Goal: Task Accomplishment & Management: Use online tool/utility

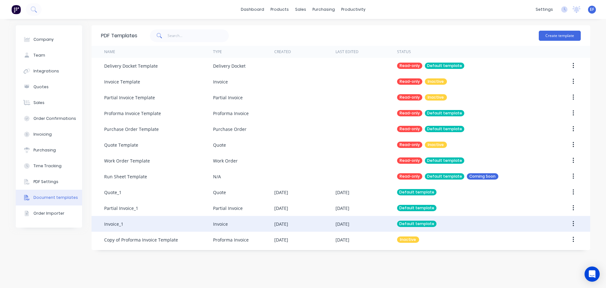
click at [128, 227] on div "Invoice_1" at bounding box center [158, 224] width 109 height 16
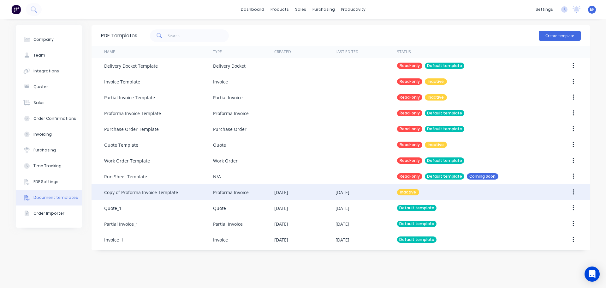
click at [161, 195] on div "Copy of Proforma Invoice Template" at bounding box center [141, 192] width 74 height 7
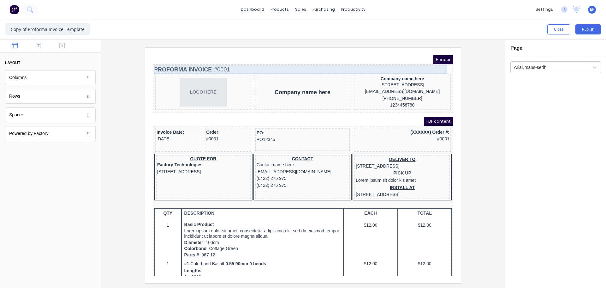
click at [186, 60] on div "PROFORMA INVOICE #0001" at bounding box center [296, 62] width 298 height 9
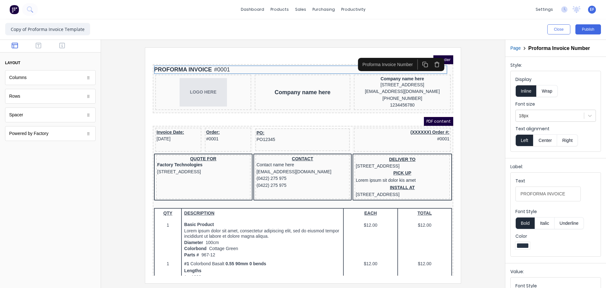
click at [428, 57] on icon "button" at bounding box center [430, 57] width 6 height 6
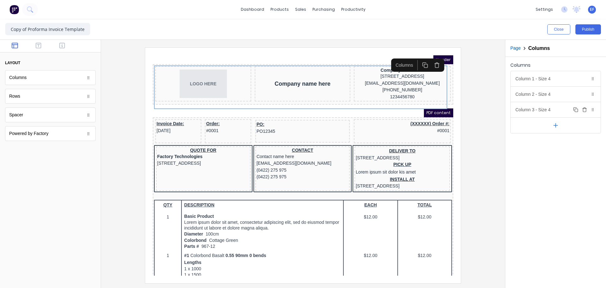
click at [586, 110] on icon "button" at bounding box center [584, 109] width 5 height 5
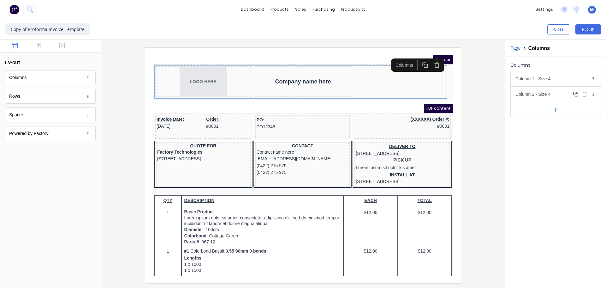
click at [582, 93] on button "Delete" at bounding box center [585, 94] width 8 height 8
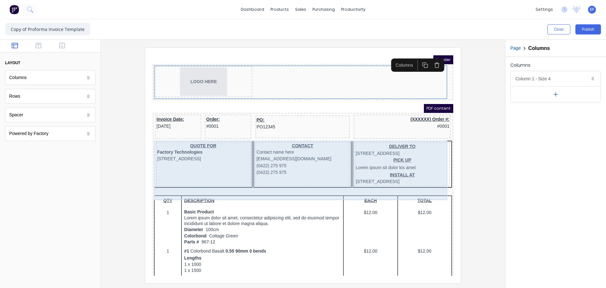
click at [439, 143] on div "QUOTE FOR Factory Technologies 234 Beach Road Gold Coast, Queensland, Australia…" at bounding box center [296, 157] width 298 height 48
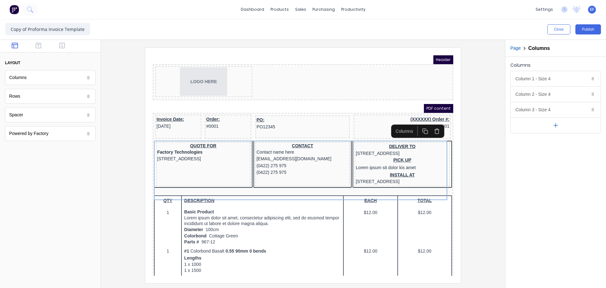
click at [430, 124] on icon "button" at bounding box center [430, 123] width 6 height 6
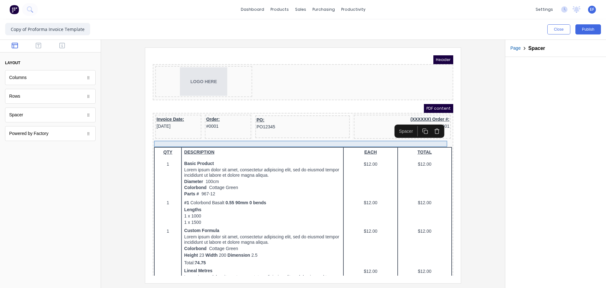
click at [274, 136] on div at bounding box center [296, 136] width 298 height 6
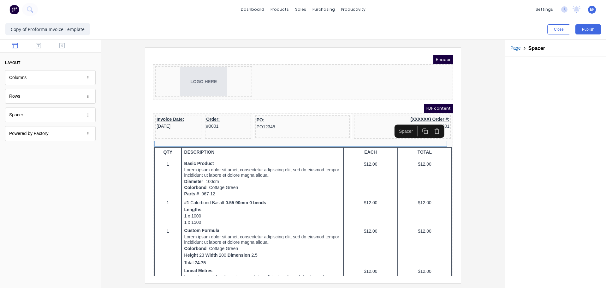
click at [419, 124] on icon "button" at bounding box center [418, 123] width 6 height 6
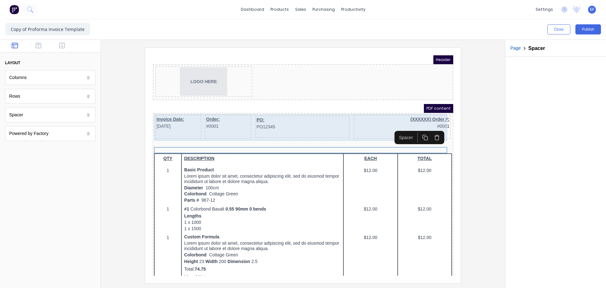
click at [270, 127] on div "PO: PO12345" at bounding box center [295, 119] width 95 height 23
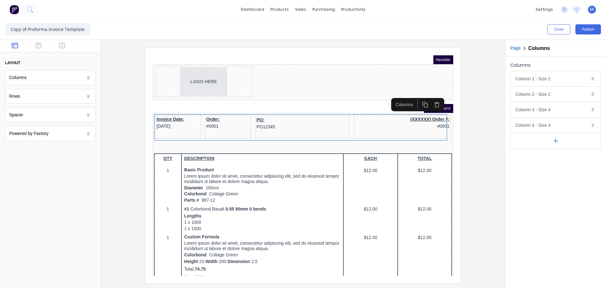
click at [555, 141] on icon "button" at bounding box center [556, 141] width 4 height 0
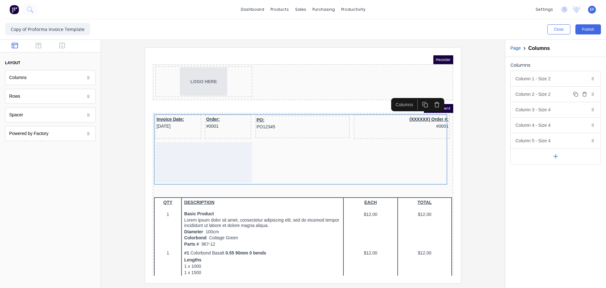
click at [583, 93] on icon "button" at bounding box center [584, 94] width 5 height 5
click at [584, 79] on icon "button" at bounding box center [584, 78] width 5 height 5
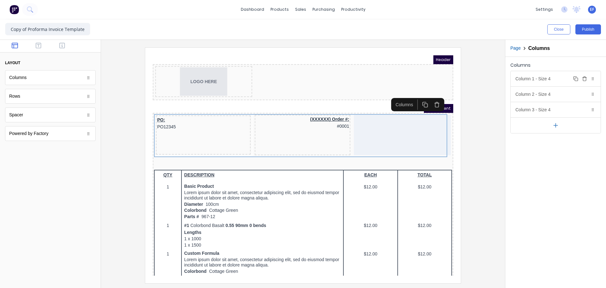
click at [547, 80] on div "Column 1 - Size 4 Duplicate Delete" at bounding box center [556, 78] width 90 height 15
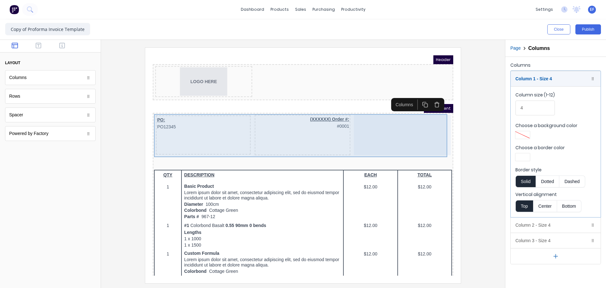
click at [183, 127] on div "PO: PO12345" at bounding box center [195, 127] width 95 height 39
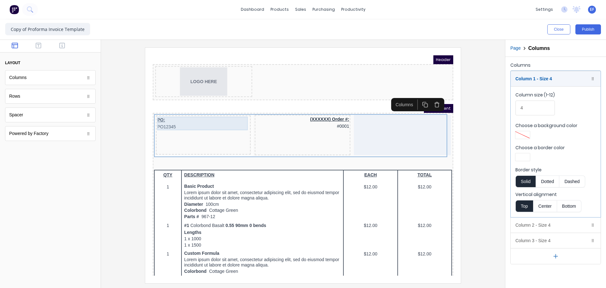
click at [178, 116] on div "PO: PO12345" at bounding box center [196, 116] width 92 height 14
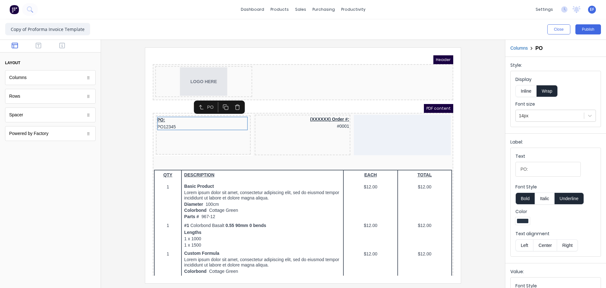
drag, startPoint x: 230, startPoint y: 101, endPoint x: 226, endPoint y: 101, distance: 3.5
click at [230, 101] on icon "button" at bounding box center [230, 99] width 6 height 6
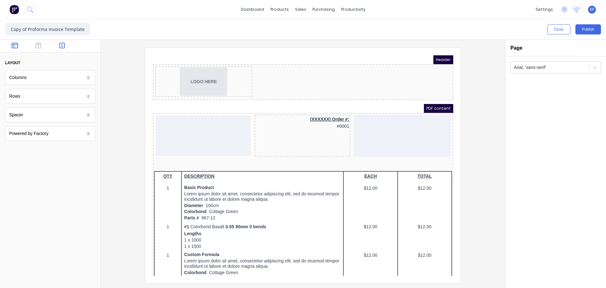
click at [61, 47] on icon "button" at bounding box center [62, 45] width 6 height 6
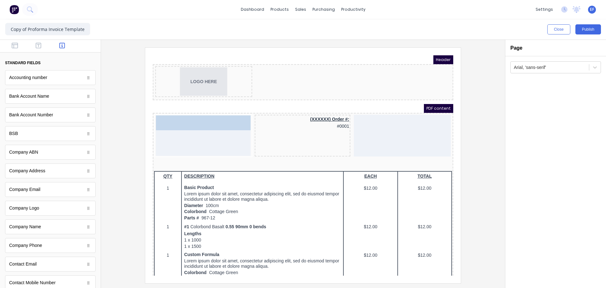
drag, startPoint x: 36, startPoint y: 173, endPoint x: 180, endPoint y: 129, distance: 150.6
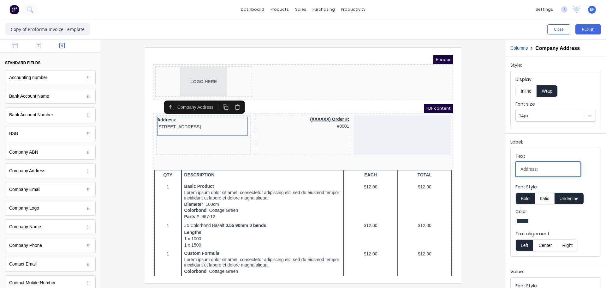
drag, startPoint x: 511, startPoint y: 175, endPoint x: 480, endPoint y: 173, distance: 31.3
click at [483, 174] on div "Close Publish Components standard fields Accounting number Accounting number Ba…" at bounding box center [303, 153] width 606 height 268
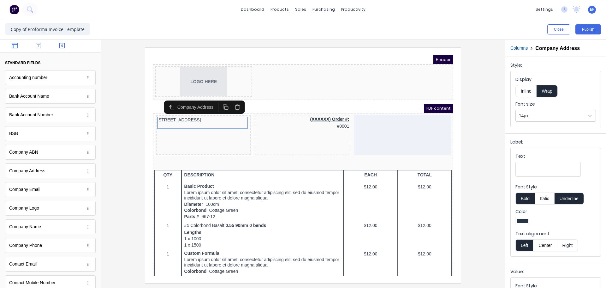
click at [17, 46] on icon "button" at bounding box center [15, 46] width 6 height 6
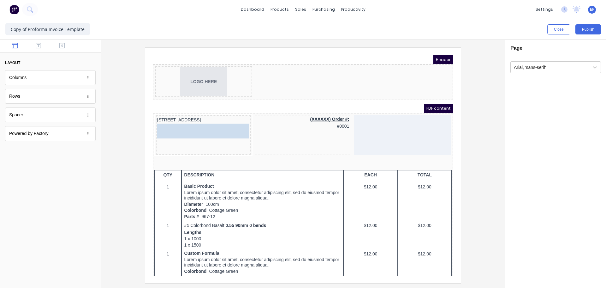
drag, startPoint x: 29, startPoint y: 120, endPoint x: 178, endPoint y: 132, distance: 149.2
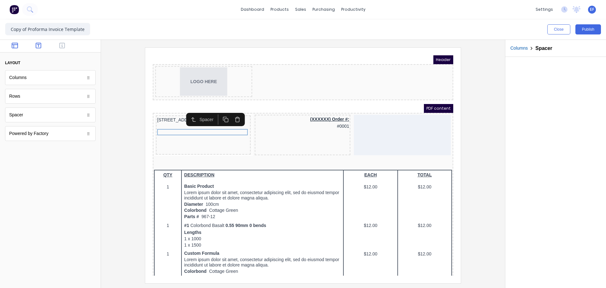
click at [37, 44] on icon "button" at bounding box center [39, 45] width 6 height 6
click at [59, 42] on button "button" at bounding box center [62, 46] width 20 height 8
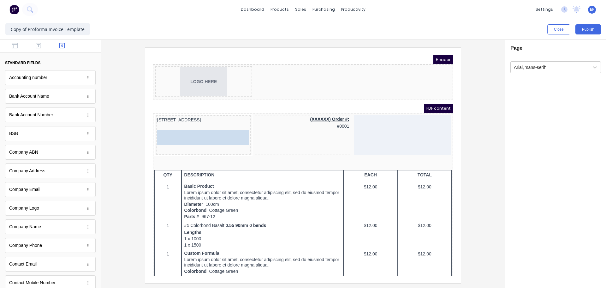
drag, startPoint x: 32, startPoint y: 246, endPoint x: 26, endPoint y: 77, distance: 168.7
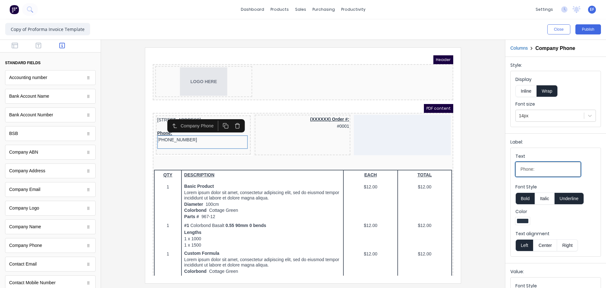
drag, startPoint x: 538, startPoint y: 172, endPoint x: 482, endPoint y: 174, distance: 55.9
click at [491, 173] on div "Close Publish Components standard fields Accounting number Accounting number Ba…" at bounding box center [303, 153] width 606 height 268
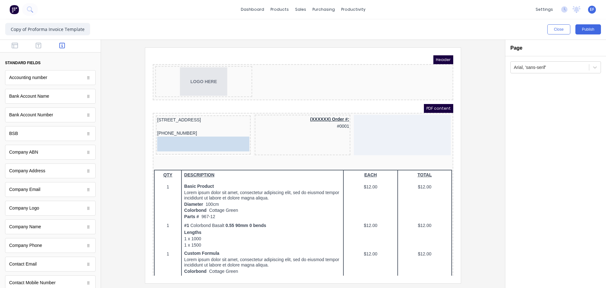
drag, startPoint x: 59, startPoint y: 195, endPoint x: 213, endPoint y: 150, distance: 160.5
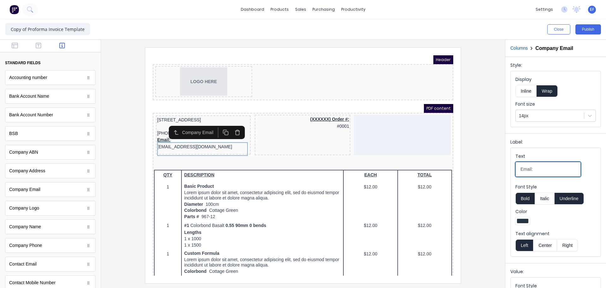
drag, startPoint x: 521, startPoint y: 171, endPoint x: 468, endPoint y: 172, distance: 53.7
click at [479, 173] on div "Close Publish Components standard fields Accounting number Accounting number Ba…" at bounding box center [303, 153] width 606 height 268
click at [159, 126] on div "Company Email" at bounding box center [200, 124] width 82 height 13
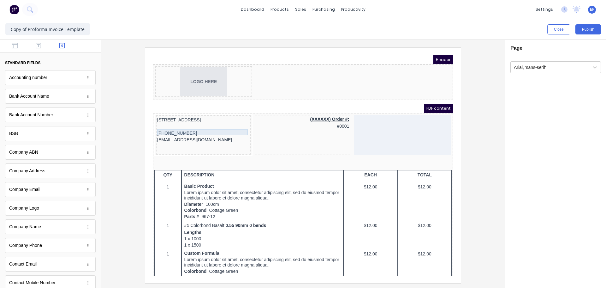
click at [158, 122] on div at bounding box center [196, 119] width 92 height 6
click at [220, 114] on icon "button" at bounding box center [218, 112] width 6 height 6
drag, startPoint x: 184, startPoint y: 128, endPoint x: 182, endPoint y: 142, distance: 14.3
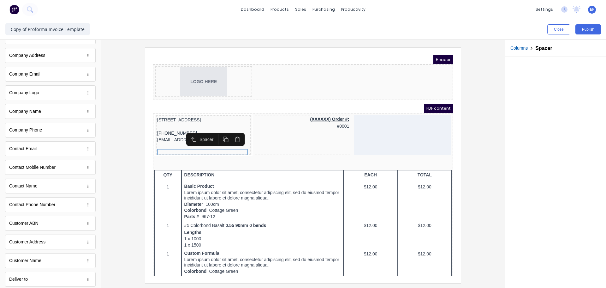
scroll to position [126, 0]
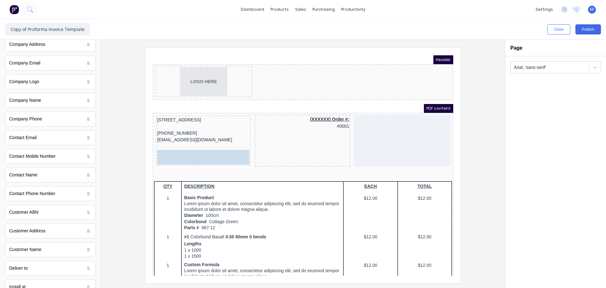
drag, startPoint x: 21, startPoint y: 252, endPoint x: 183, endPoint y: 163, distance: 185.0
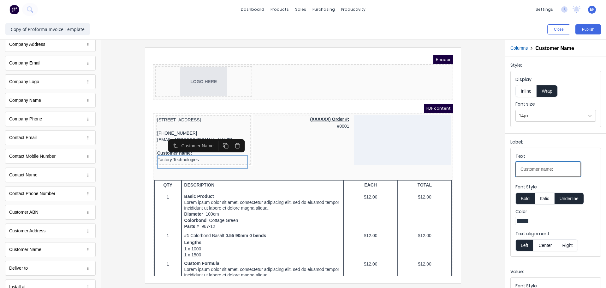
drag, startPoint x: 556, startPoint y: 171, endPoint x: 485, endPoint y: 172, distance: 71.1
click at [485, 172] on div "Close Publish Components standard fields Accounting number Accounting number Ba…" at bounding box center [303, 153] width 606 height 268
paste input "Bill to:"
type input "Bill to:"
click at [567, 198] on button "Underline" at bounding box center [569, 198] width 29 height 12
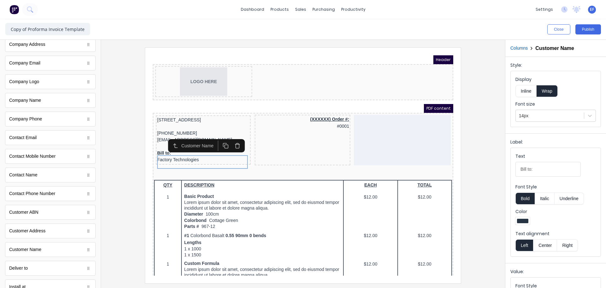
click at [526, 199] on button "Bold" at bounding box center [525, 198] width 19 height 12
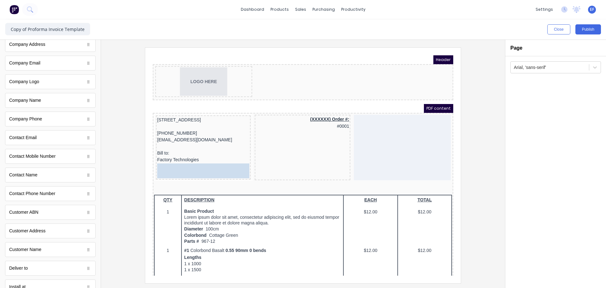
drag, startPoint x: 46, startPoint y: 232, endPoint x: 40, endPoint y: 114, distance: 118.5
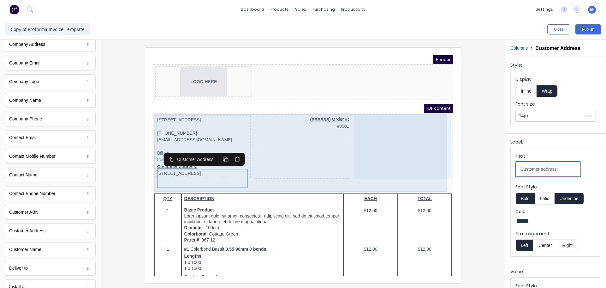
drag, startPoint x: 704, startPoint y: 219, endPoint x: 438, endPoint y: 161, distance: 272.2
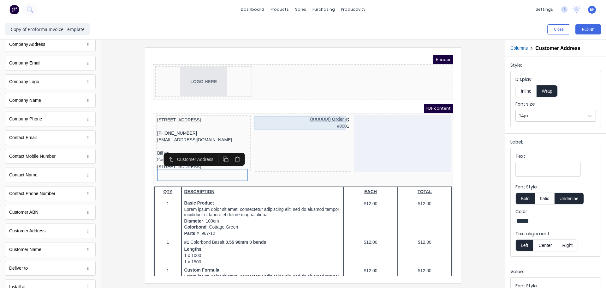
click at [314, 114] on div "(XXXXXX) Order #: #0001" at bounding box center [295, 115] width 93 height 14
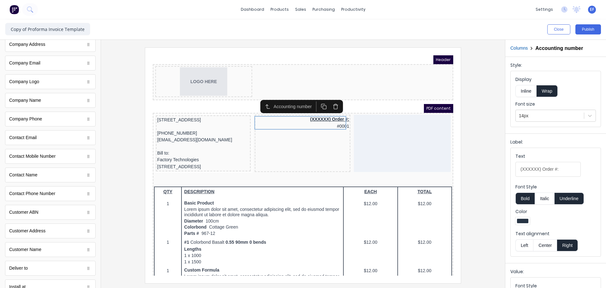
click at [329, 100] on icon "button" at bounding box center [329, 99] width 6 height 6
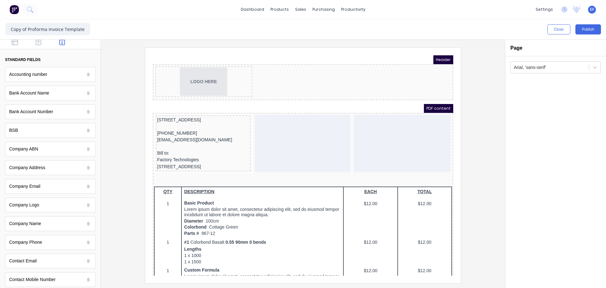
scroll to position [0, 0]
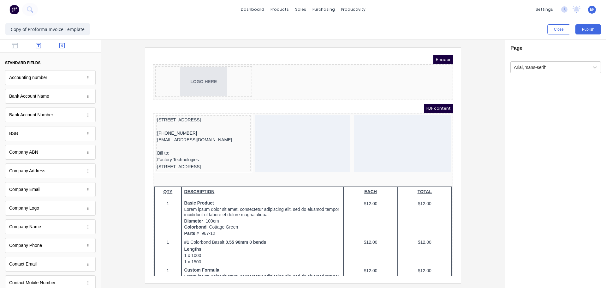
click at [36, 48] on icon "button" at bounding box center [39, 45] width 6 height 6
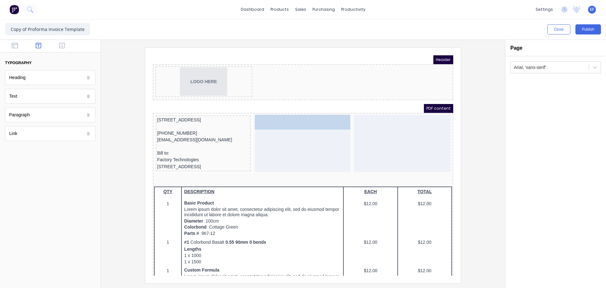
drag, startPoint x: 24, startPoint y: 96, endPoint x: 304, endPoint y: 139, distance: 283.6
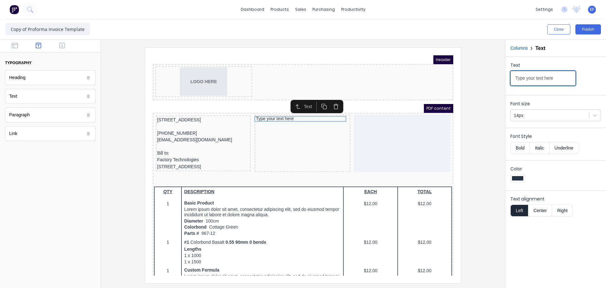
drag, startPoint x: 558, startPoint y: 81, endPoint x: 487, endPoint y: 81, distance: 71.7
click at [487, 81] on div "Close Publish Components typography Heading Heading Text Text Paragraph Paragra…" at bounding box center [303, 153] width 606 height 268
paste input "ax Invoic"
type input "Tax Invoice"
click at [532, 116] on div at bounding box center [550, 115] width 72 height 8
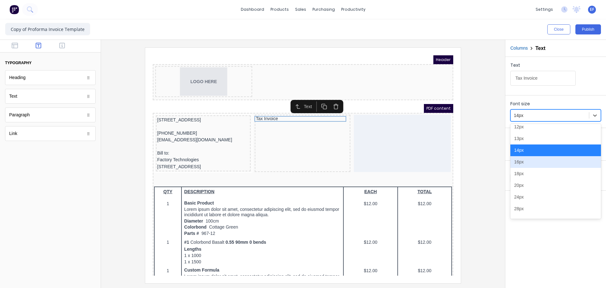
scroll to position [63, 0]
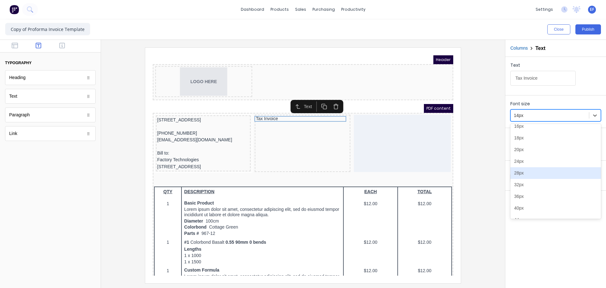
click at [524, 170] on div "28px" at bounding box center [556, 173] width 91 height 12
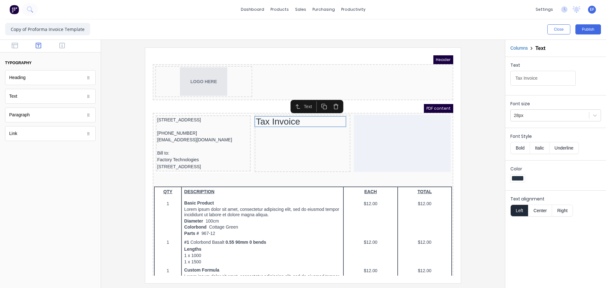
click at [531, 207] on button "Center" at bounding box center [540, 210] width 24 height 12
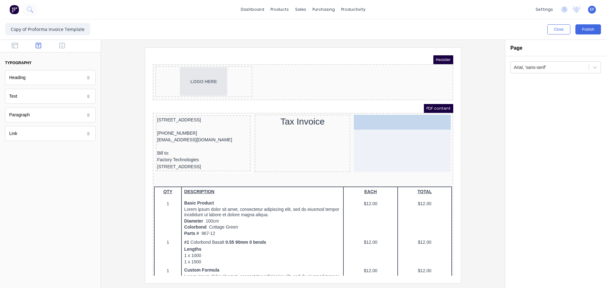
drag, startPoint x: 27, startPoint y: 100, endPoint x: 421, endPoint y: 132, distance: 394.4
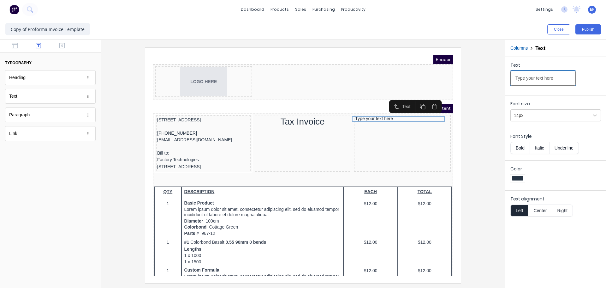
drag, startPoint x: 560, startPoint y: 79, endPoint x: 479, endPoint y: 86, distance: 81.1
click at [480, 85] on div "Close Publish Components typography Heading Heading Text Text Paragraph Paragra…" at bounding box center [303, 153] width 606 height 268
paste input "GST No. [PHONE_NUMBER]"
type input "GST No. [PHONE_NUMBER]"
click at [59, 48] on button "button" at bounding box center [62, 46] width 20 height 8
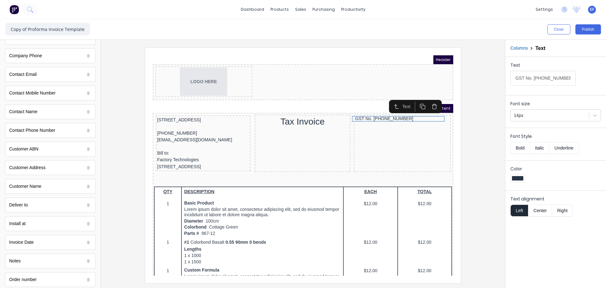
scroll to position [282, 0]
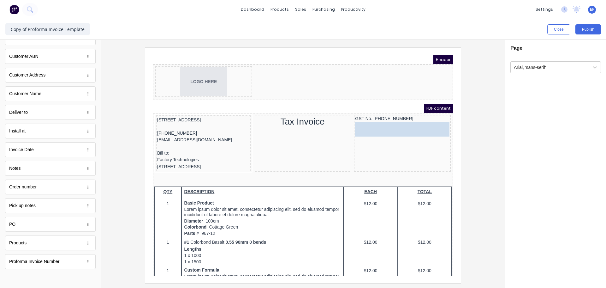
drag, startPoint x: 20, startPoint y: 264, endPoint x: 416, endPoint y: 126, distance: 419.8
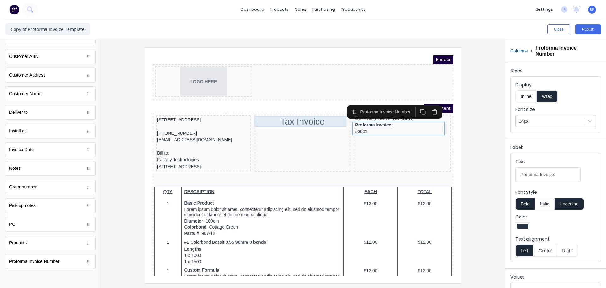
click at [289, 116] on div "Tax Invoice" at bounding box center [295, 113] width 93 height 11
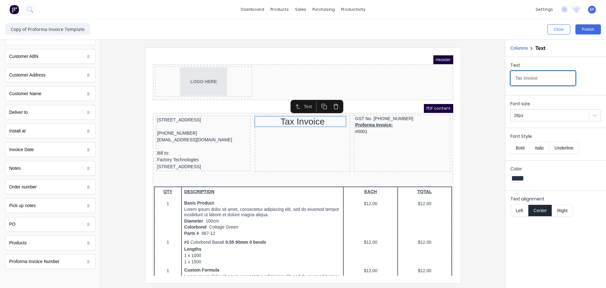
drag, startPoint x: 522, startPoint y: 78, endPoint x: 508, endPoint y: 78, distance: 13.9
click at [508, 78] on div "Text Tax Invoice" at bounding box center [556, 75] width 101 height 36
type input "Proforma Invoice"
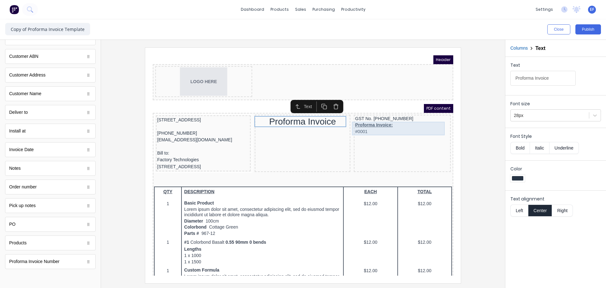
click at [375, 121] on div "Proforma Invoice: #0001" at bounding box center [395, 121] width 94 height 14
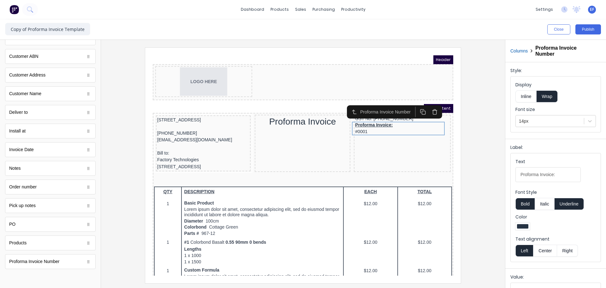
click at [526, 96] on button "Inline" at bounding box center [526, 96] width 21 height 12
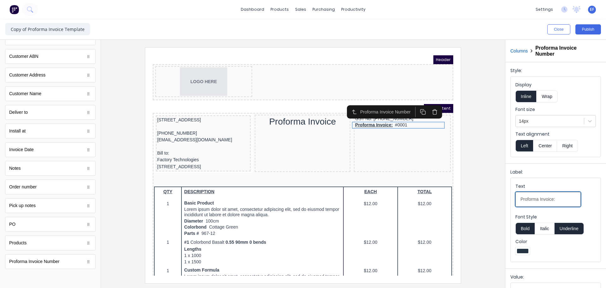
click at [552, 198] on input "Proforma Invoice:" at bounding box center [548, 199] width 65 height 15
click at [572, 228] on button "Underline" at bounding box center [569, 228] width 29 height 12
drag, startPoint x: 553, startPoint y: 201, endPoint x: 558, endPoint y: 195, distance: 7.8
click at [554, 201] on input "Proforma Invoice:" at bounding box center [548, 199] width 65 height 15
type input "Proforma Invoice#"
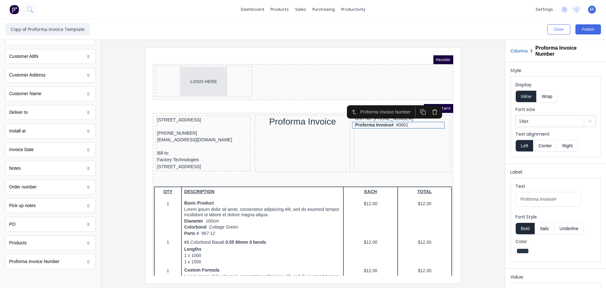
click at [526, 227] on button "Bold" at bounding box center [525, 228] width 19 height 12
click at [472, 166] on div at bounding box center [303, 164] width 394 height 235
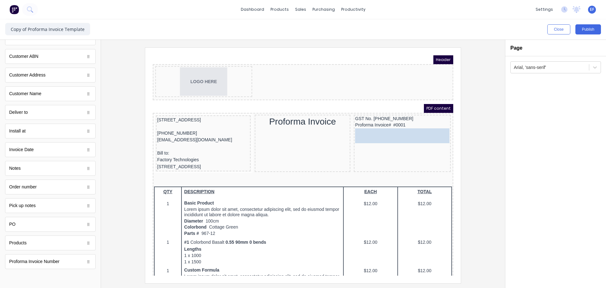
drag, startPoint x: 28, startPoint y: 152, endPoint x: 419, endPoint y: 129, distance: 391.6
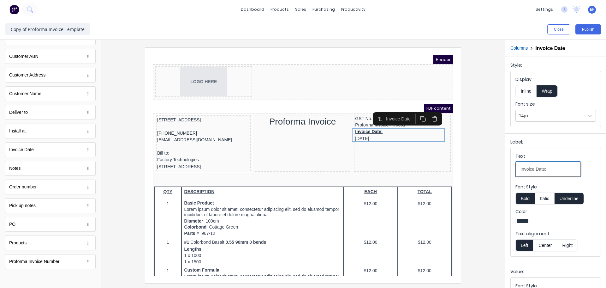
drag, startPoint x: 682, startPoint y: 217, endPoint x: 435, endPoint y: 166, distance: 251.4
click at [527, 91] on button "Inline" at bounding box center [526, 91] width 21 height 12
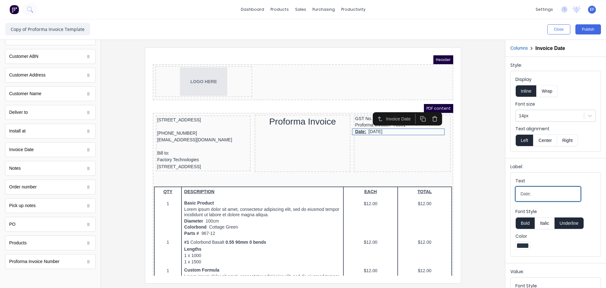
click at [534, 194] on input "Date:" at bounding box center [548, 193] width 65 height 15
type input "Date"
click at [569, 224] on button "Underline" at bounding box center [569, 223] width 29 height 12
click at [523, 223] on button "Bold" at bounding box center [525, 223] width 19 height 12
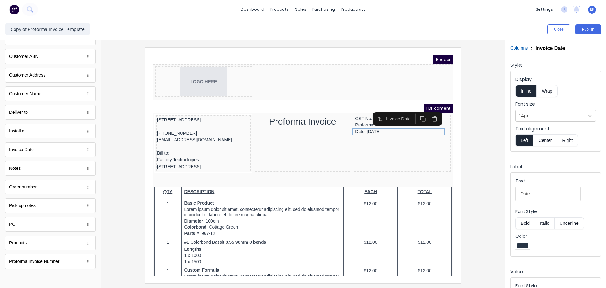
click at [474, 136] on div at bounding box center [303, 164] width 394 height 235
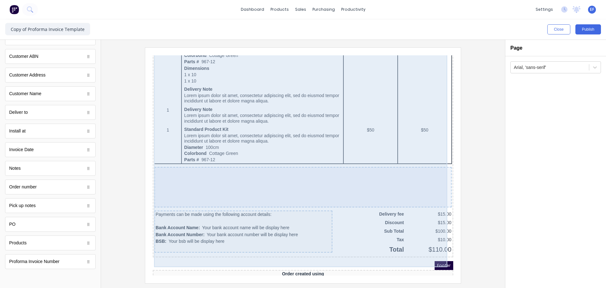
scroll to position [347, 0]
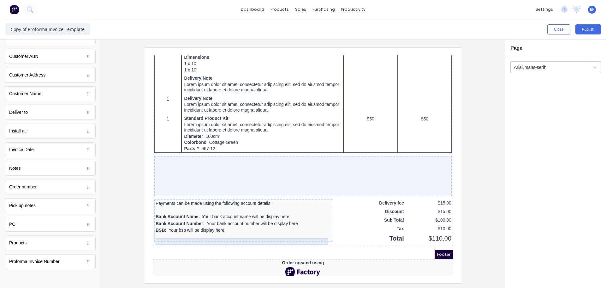
click at [173, 226] on div "BSB: Your bsb will be display here" at bounding box center [236, 222] width 176 height 7
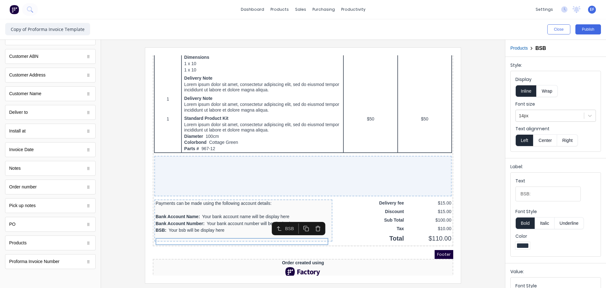
click at [310, 221] on icon "button" at bounding box center [311, 221] width 6 height 6
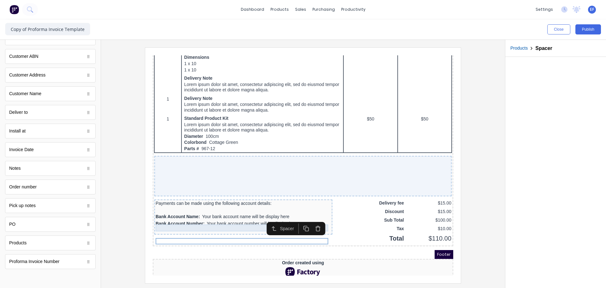
click at [194, 213] on div "Bank Account Name: Your bank account name will be display here" at bounding box center [236, 209] width 176 height 7
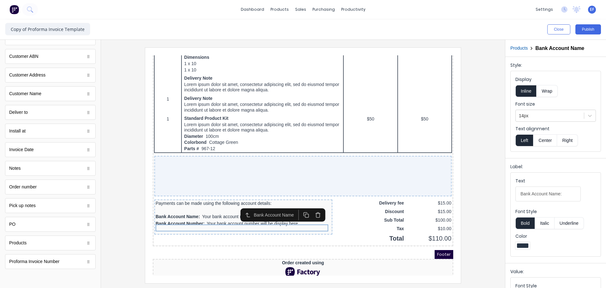
click at [308, 206] on icon "button" at bounding box center [311, 207] width 6 height 6
click at [248, 213] on div "Bank Account Number: Your bank account number will be display here" at bounding box center [236, 209] width 176 height 7
click at [312, 211] on button "button" at bounding box center [311, 207] width 12 height 10
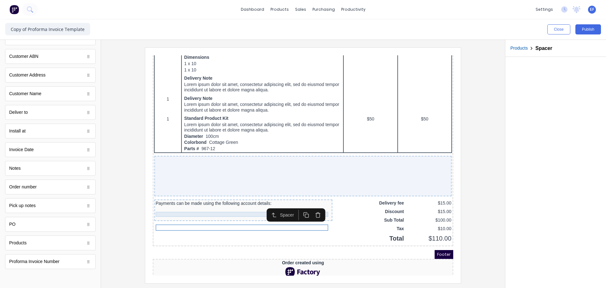
click at [196, 198] on div "Payments can be made using the following account details:" at bounding box center [236, 195] width 176 height 5
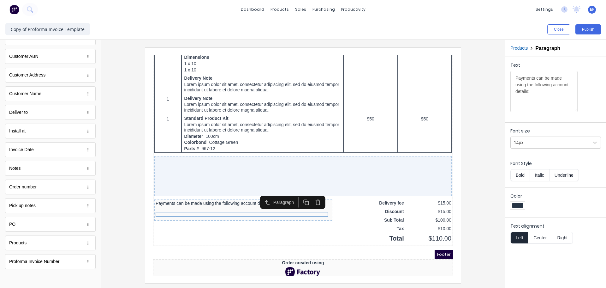
click at [308, 195] on icon "button" at bounding box center [311, 194] width 6 height 6
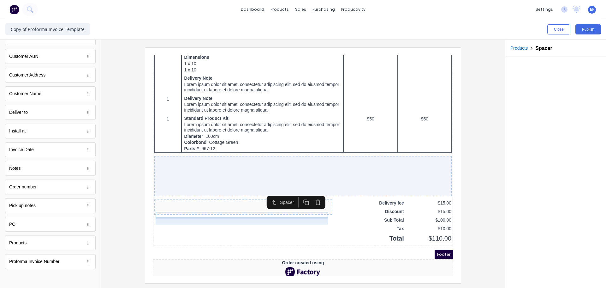
click at [185, 206] on div at bounding box center [236, 202] width 176 height 6
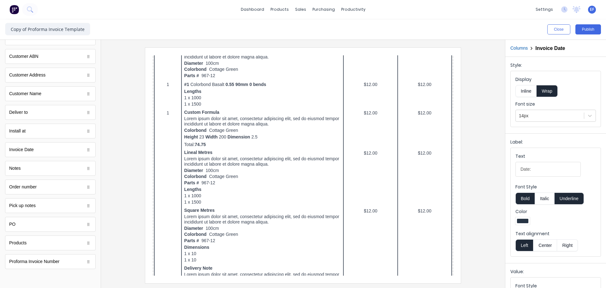
scroll to position [0, 0]
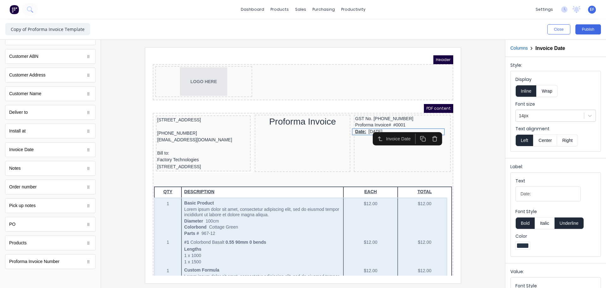
type input "Date"
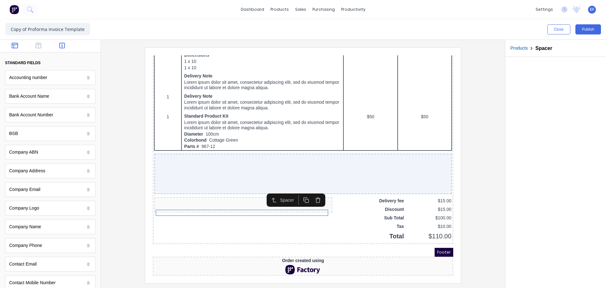
click at [20, 45] on button "button" at bounding box center [15, 46] width 20 height 8
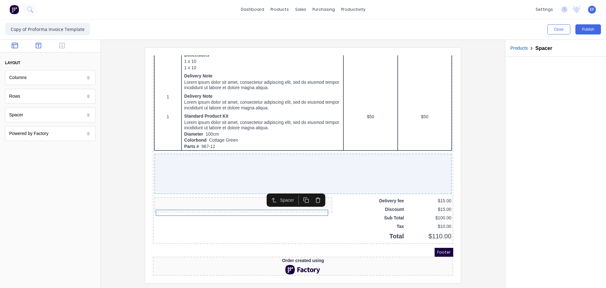
click at [38, 44] on icon "button" at bounding box center [39, 45] width 6 height 6
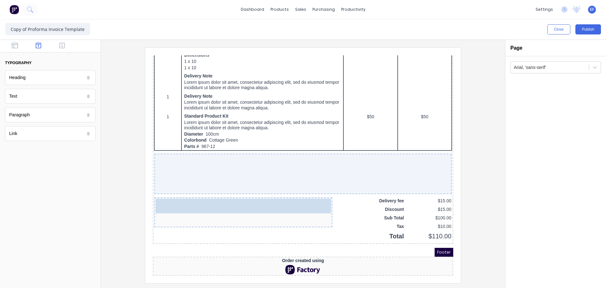
drag, startPoint x: 27, startPoint y: 115, endPoint x: 233, endPoint y: 195, distance: 220.8
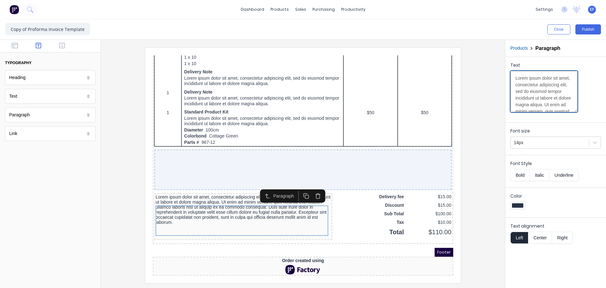
click at [528, 100] on textarea "Lorem ipsum dolor sit amet, consectetur adipiscing elit, sed do eiusmod tempor …" at bounding box center [544, 91] width 67 height 41
paste textarea "Terms Strictly: C.O.D. All goods remain the property of Metal Art Ltd until pai…"
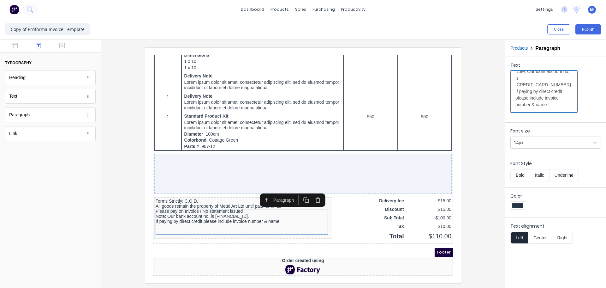
type textarea "Terms Strictly: C.O.D. All goods remain the property of Metal Art Ltd until pai…"
click at [492, 165] on div at bounding box center [303, 164] width 394 height 235
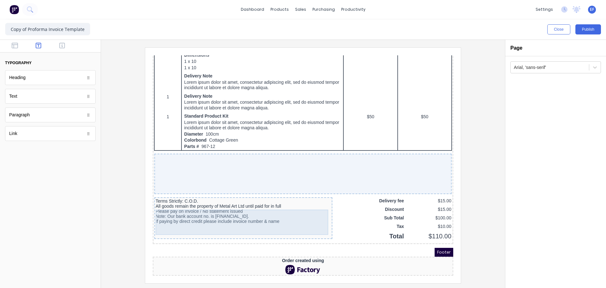
click at [244, 204] on div "Terms Strictly: C.O.D. All goods remain the property of Metal Art Ltd until pai…" at bounding box center [236, 203] width 176 height 25
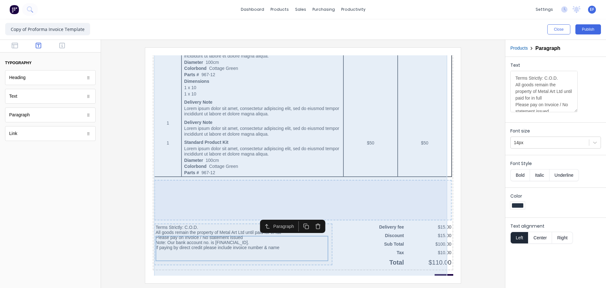
scroll to position [363, 0]
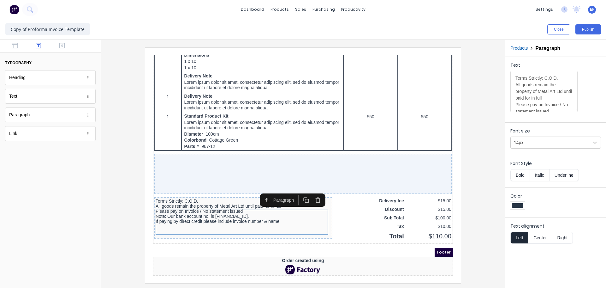
click at [308, 189] on icon "button" at bounding box center [311, 192] width 6 height 6
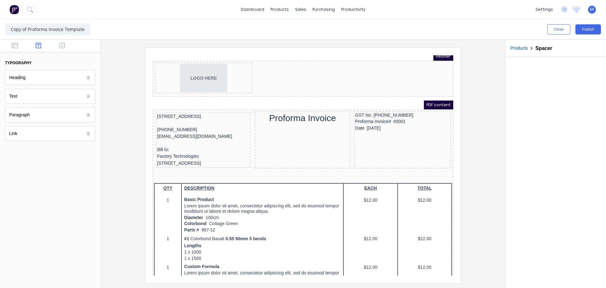
scroll to position [0, 0]
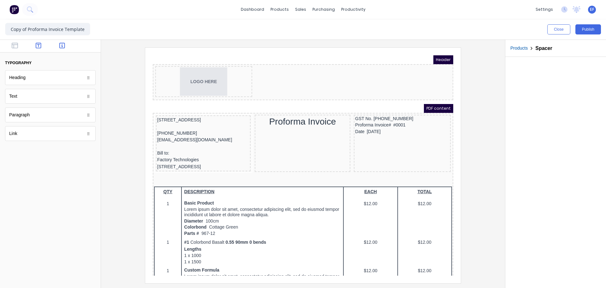
click at [62, 44] on icon "button" at bounding box center [62, 45] width 6 height 6
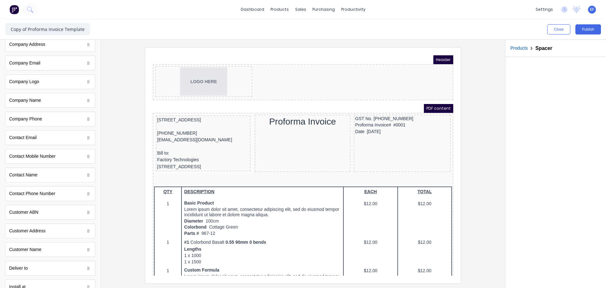
scroll to position [282, 0]
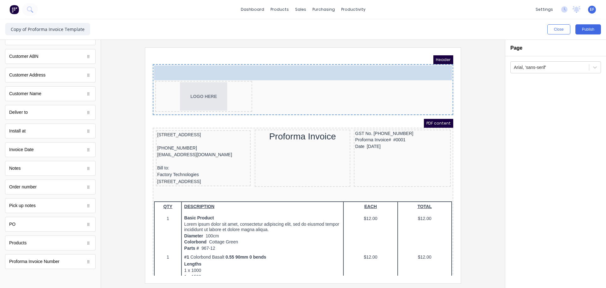
drag, startPoint x: 45, startPoint y: 265, endPoint x: 298, endPoint y: 74, distance: 317.0
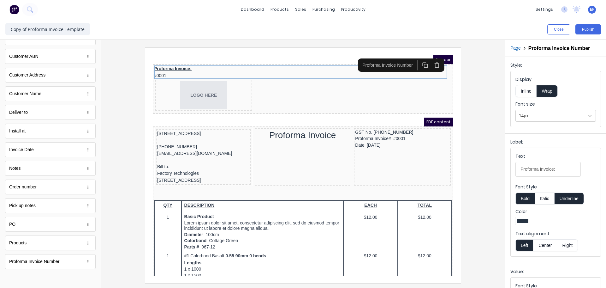
click at [522, 89] on button "Inline" at bounding box center [526, 91] width 21 height 12
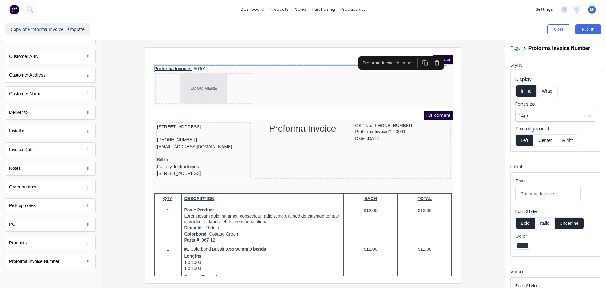
click at [566, 222] on button "Underline" at bounding box center [569, 223] width 29 height 12
click at [557, 195] on input "Proforma Invoice:" at bounding box center [548, 193] width 65 height 15
drag, startPoint x: 560, startPoint y: 195, endPoint x: 495, endPoint y: 195, distance: 64.7
click at [495, 195] on div "Close Publish Components standard fields Accounting number Accounting number Ba…" at bounding box center [303, 153] width 606 height 268
paste input "ROFORMA INVOICE"
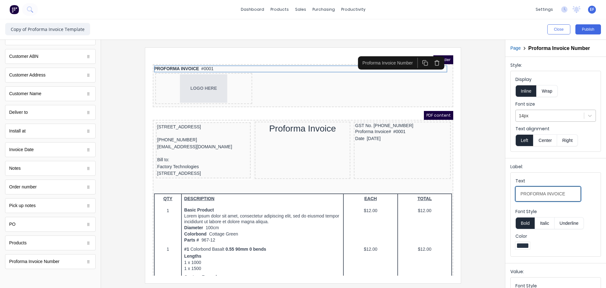
type input "PROFORMA INVOICE"
click at [521, 117] on div at bounding box center [550, 116] width 62 height 8
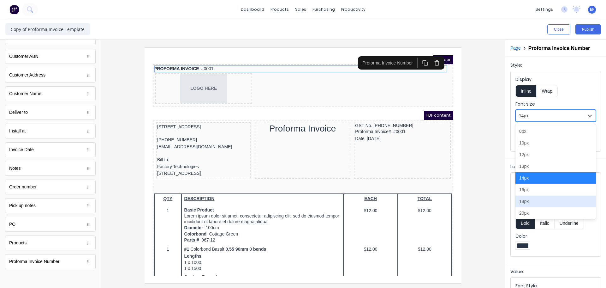
click at [524, 199] on div "18px" at bounding box center [556, 201] width 81 height 12
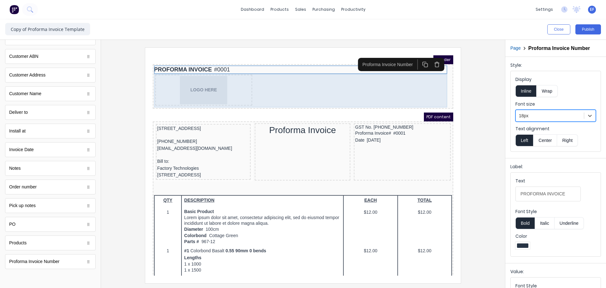
click at [343, 79] on div "LOGO HERE" at bounding box center [296, 82] width 298 height 33
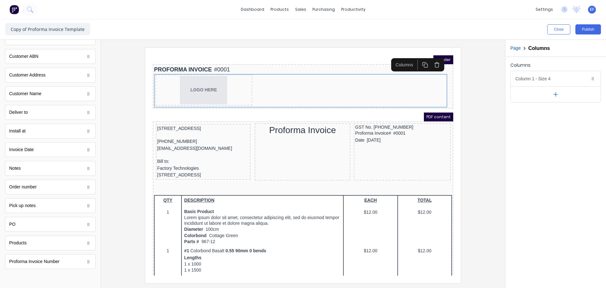
click at [560, 97] on button "button" at bounding box center [556, 94] width 90 height 16
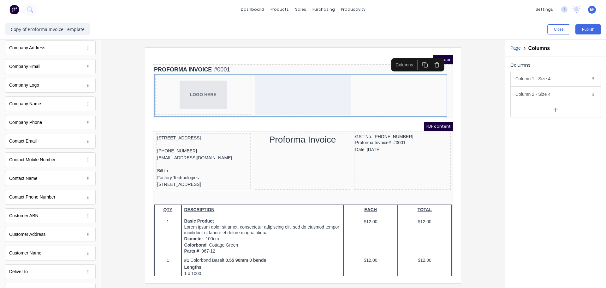
scroll to position [93, 0]
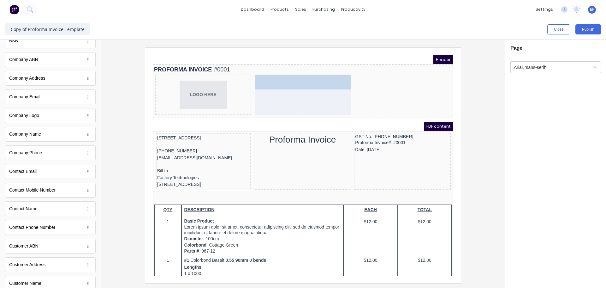
drag, startPoint x: 33, startPoint y: 137, endPoint x: 324, endPoint y: 95, distance: 294.5
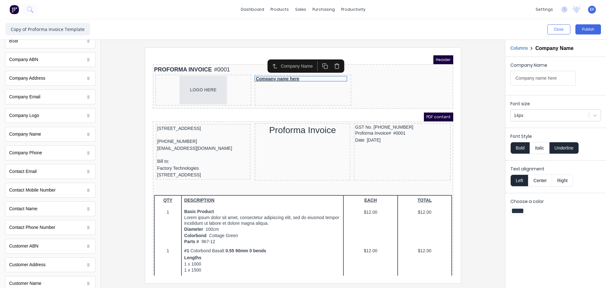
click at [544, 182] on button "Center" at bounding box center [540, 180] width 24 height 12
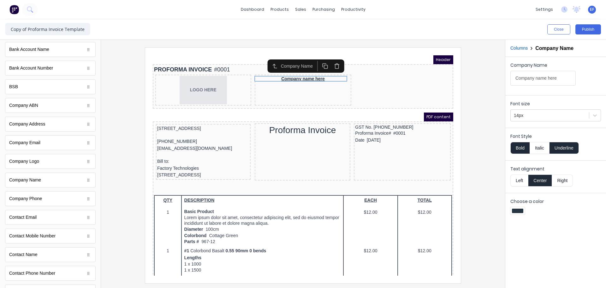
scroll to position [0, 0]
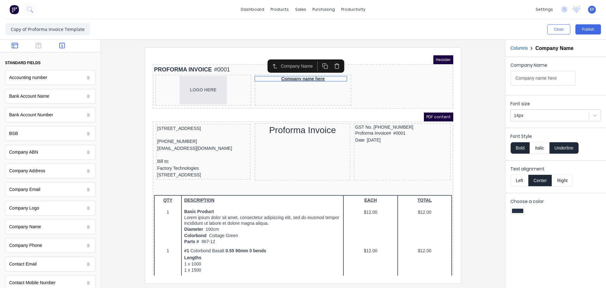
click at [18, 44] on button "button" at bounding box center [15, 46] width 20 height 8
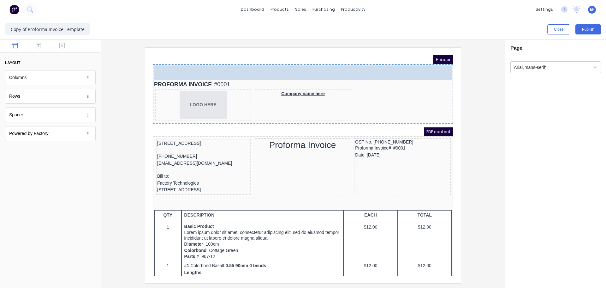
drag, startPoint x: 20, startPoint y: 116, endPoint x: 291, endPoint y: 69, distance: 275.0
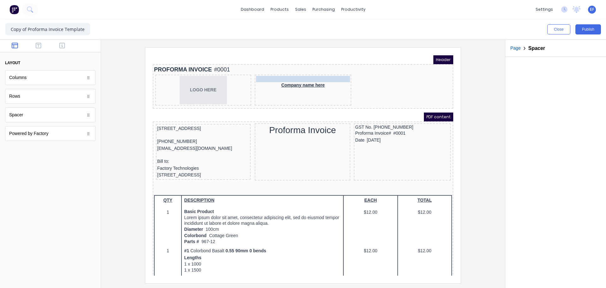
drag, startPoint x: 276, startPoint y: 60, endPoint x: 299, endPoint y: 69, distance: 24.8
click at [298, 77] on div "Company name here" at bounding box center [296, 78] width 94 height 6
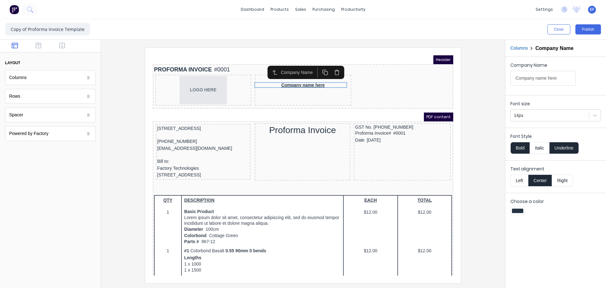
click at [562, 151] on button "Underline" at bounding box center [564, 148] width 29 height 12
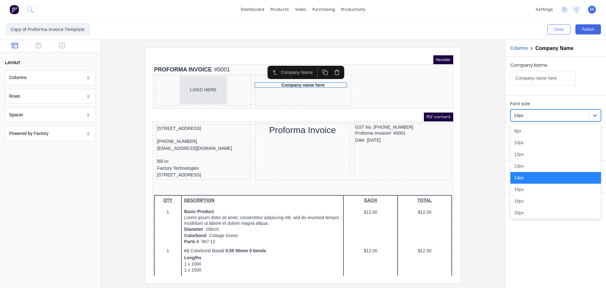
click at [549, 115] on div at bounding box center [550, 115] width 72 height 8
click at [522, 187] on div "16px" at bounding box center [556, 189] width 91 height 12
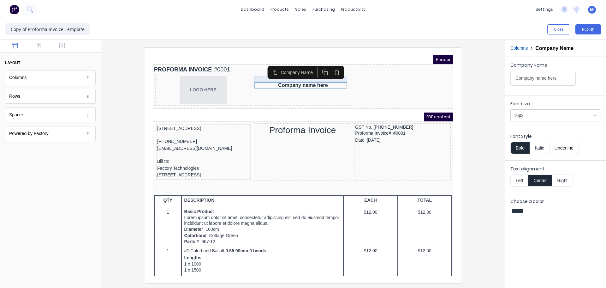
click at [259, 72] on div at bounding box center [296, 71] width 94 height 6
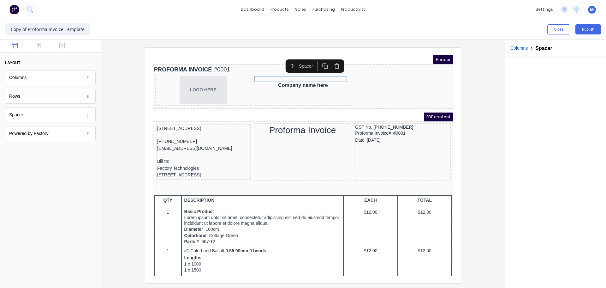
click at [318, 58] on icon "button" at bounding box center [318, 59] width 6 height 6
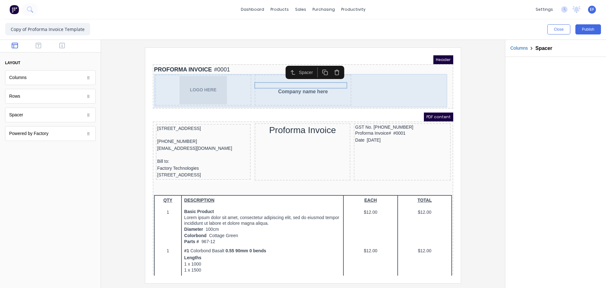
click at [392, 83] on div "LOGO HERE Company name here" at bounding box center [296, 82] width 298 height 33
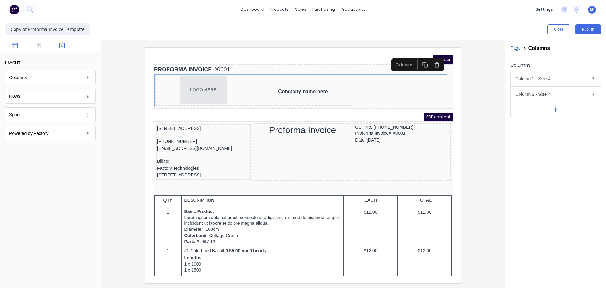
click at [64, 44] on icon "button" at bounding box center [62, 45] width 6 height 6
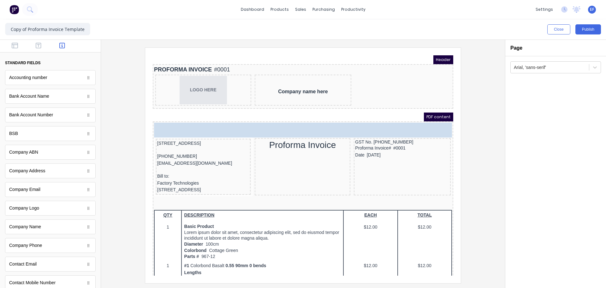
drag, startPoint x: 39, startPoint y: 229, endPoint x: -46, endPoint y: 208, distance: 87.2
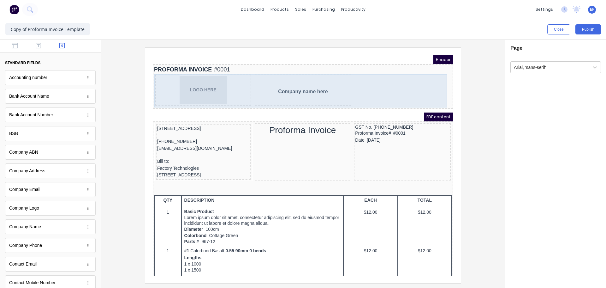
click at [371, 70] on div "LOGO HERE Company name here" at bounding box center [296, 82] width 298 height 33
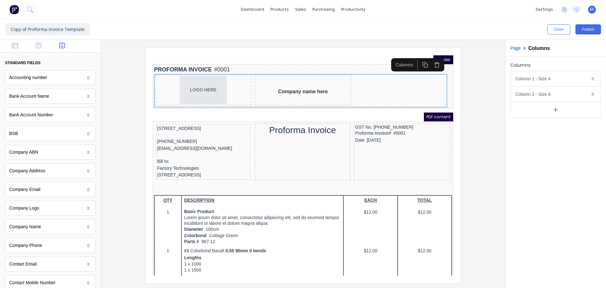
click at [550, 110] on button "button" at bounding box center [556, 110] width 90 height 16
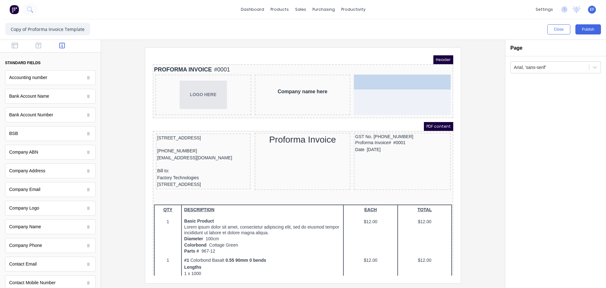
drag, startPoint x: 31, startPoint y: 232, endPoint x: 425, endPoint y: 102, distance: 414.9
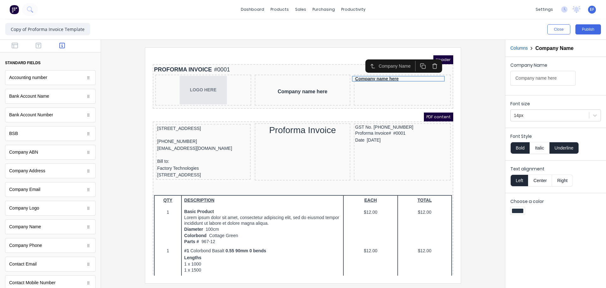
click at [543, 182] on button "Center" at bounding box center [540, 180] width 24 height 12
click at [564, 149] on button "Underline" at bounding box center [564, 148] width 29 height 12
click at [524, 150] on button "Bold" at bounding box center [520, 148] width 19 height 12
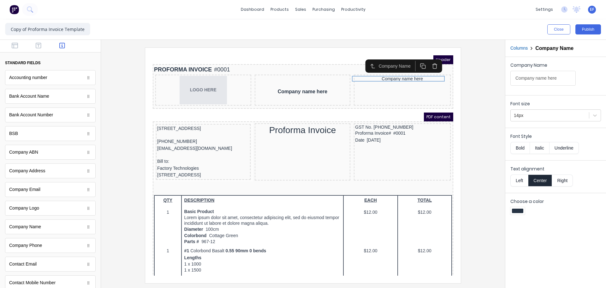
click at [522, 151] on button "Bold" at bounding box center [520, 148] width 19 height 12
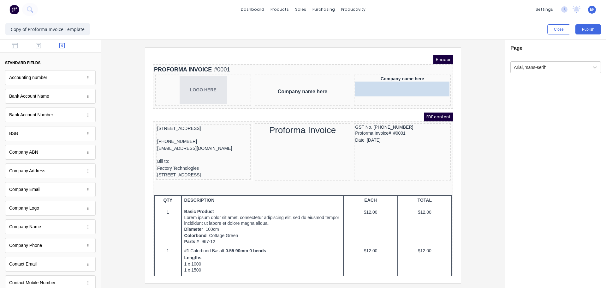
drag, startPoint x: 34, startPoint y: 174, endPoint x: 430, endPoint y: 84, distance: 406.0
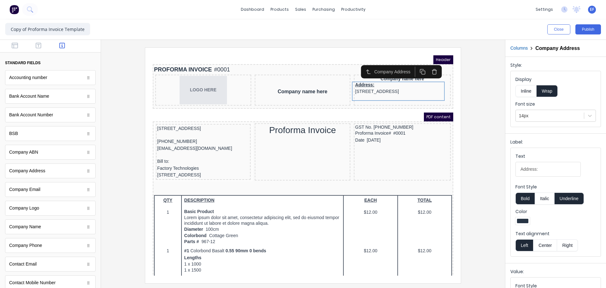
click at [547, 242] on button "Center" at bounding box center [545, 245] width 24 height 12
drag, startPoint x: 548, startPoint y: 169, endPoint x: 489, endPoint y: 168, distance: 58.7
click at [489, 168] on div "Close Publish Components standard fields Accounting number Accounting number Ba…" at bounding box center [303, 153] width 606 height 268
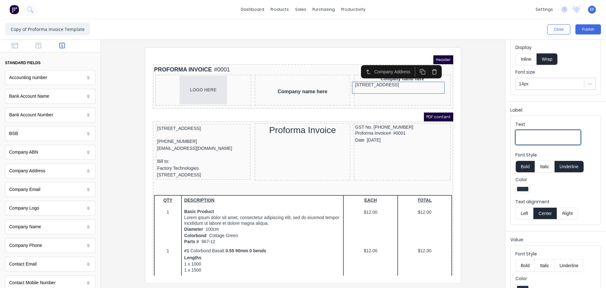
scroll to position [72, 0]
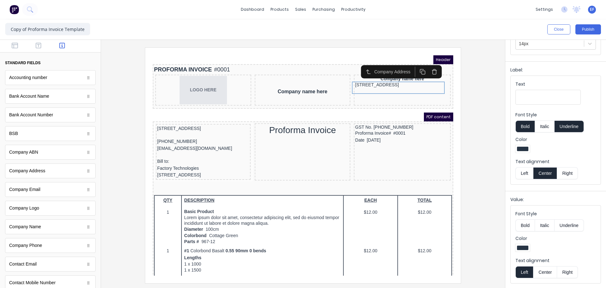
click at [543, 272] on button "Center" at bounding box center [545, 272] width 24 height 12
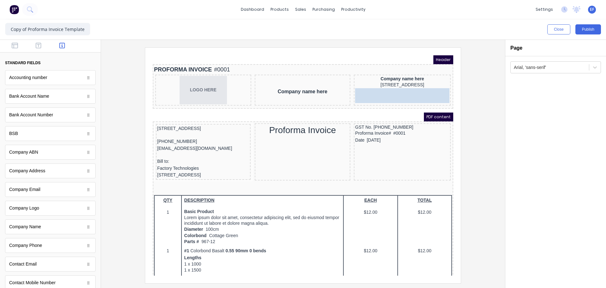
drag, startPoint x: 33, startPoint y: 193, endPoint x: 436, endPoint y: 97, distance: 414.5
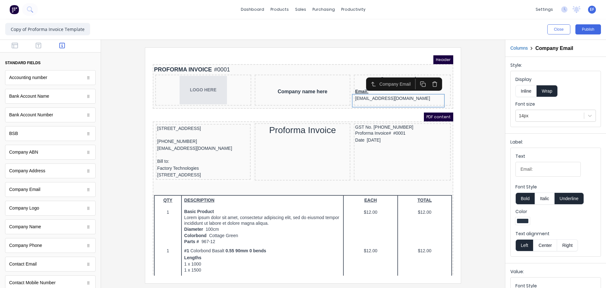
click at [545, 244] on button "Center" at bounding box center [545, 245] width 24 height 12
drag, startPoint x: 544, startPoint y: 169, endPoint x: 493, endPoint y: 172, distance: 51.2
click at [493, 172] on div "Close Publish Components standard fields Accounting number Accounting number Ba…" at bounding box center [303, 153] width 606 height 268
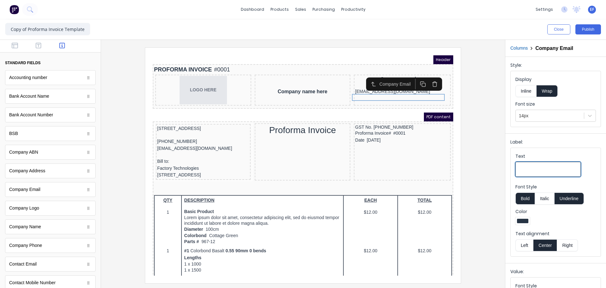
scroll to position [72, 0]
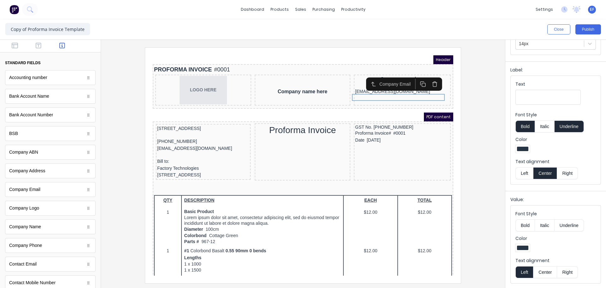
click at [548, 274] on button "Center" at bounding box center [545, 272] width 24 height 12
click at [496, 116] on div at bounding box center [303, 164] width 394 height 235
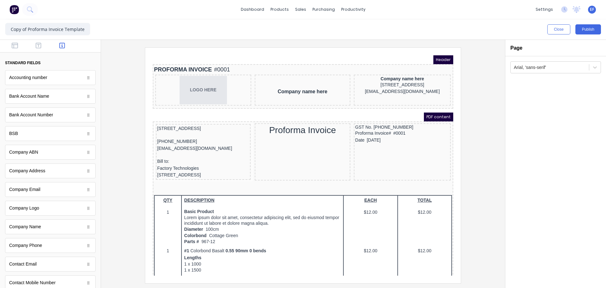
scroll to position [0, 0]
click at [392, 87] on body "Header PROFORMA INVOICE #0001 LOGO HERE Company name here Company name here 234…" at bounding box center [295, 158] width 301 height 220
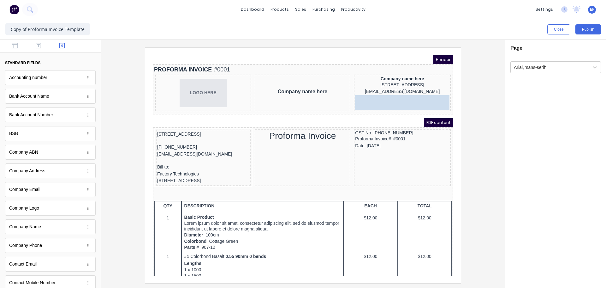
drag, startPoint x: 34, startPoint y: 247, endPoint x: 264, endPoint y: 48, distance: 303.8
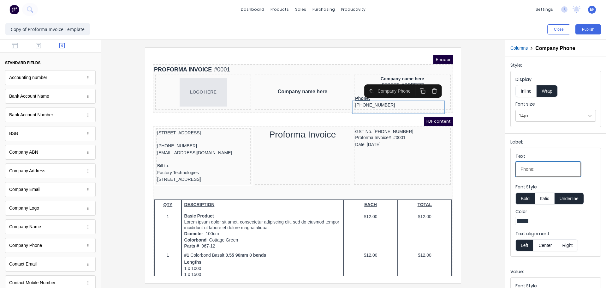
drag, startPoint x: 548, startPoint y: 166, endPoint x: 487, endPoint y: 172, distance: 61.6
click at [487, 172] on div "Close Publish Components standard fields Accounting number Accounting number Ba…" at bounding box center [303, 153] width 606 height 268
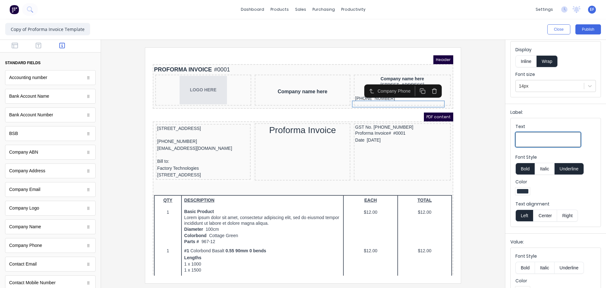
scroll to position [72, 0]
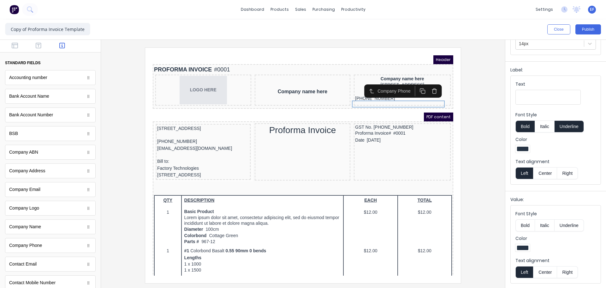
click at [544, 271] on button "Center" at bounding box center [545, 272] width 24 height 12
click at [37, 46] on icon "button" at bounding box center [39, 46] width 6 height 6
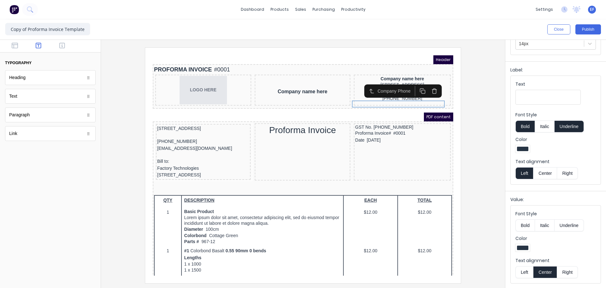
scroll to position [0, 0]
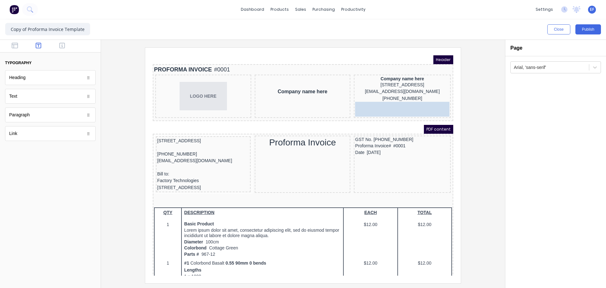
drag, startPoint x: 30, startPoint y: 98, endPoint x: 425, endPoint y: 110, distance: 395.5
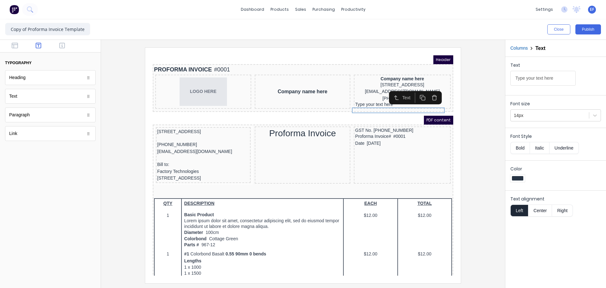
click at [543, 211] on button "Center" at bounding box center [540, 210] width 24 height 12
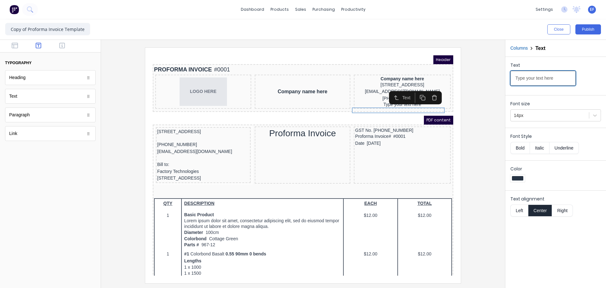
drag, startPoint x: 557, startPoint y: 79, endPoint x: 501, endPoint y: 77, distance: 56.2
click at [501, 77] on div "Close Publish Components typography Heading Heading Text Text Paragraph Paragra…" at bounding box center [303, 153] width 606 height 268
paste input "9429039235008"
type input "9429039235008"
click at [489, 179] on div at bounding box center [303, 164] width 394 height 235
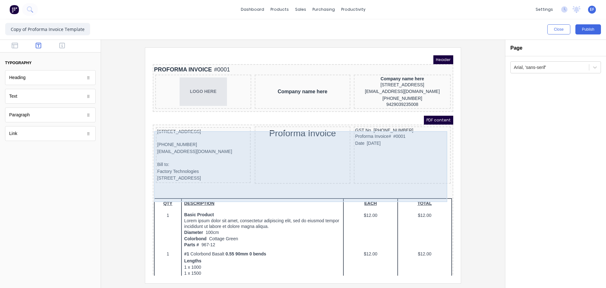
click at [254, 181] on body "Header PROFORMA INVOICE #0001 LOGO HERE Company name here Company name here 234…" at bounding box center [295, 158] width 301 height 220
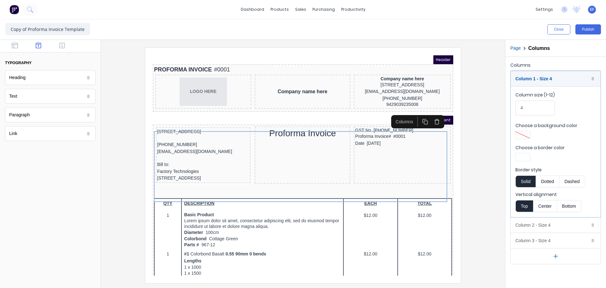
click at [488, 121] on div at bounding box center [303, 164] width 394 height 235
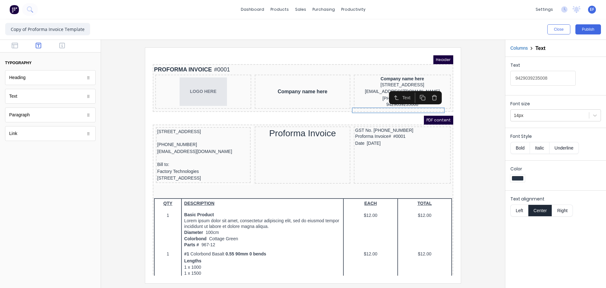
type input "Type your text here"
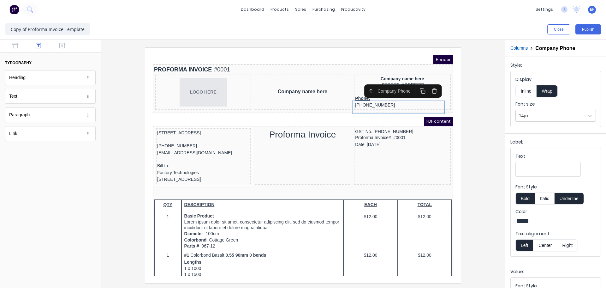
type input "Phone:"
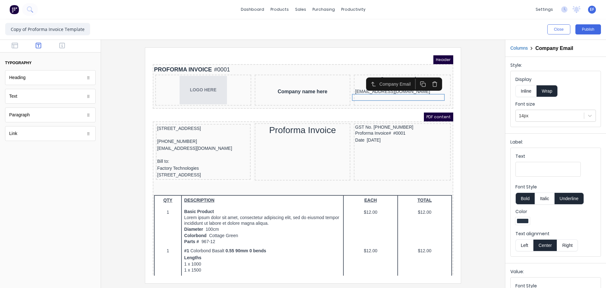
type input "Email:"
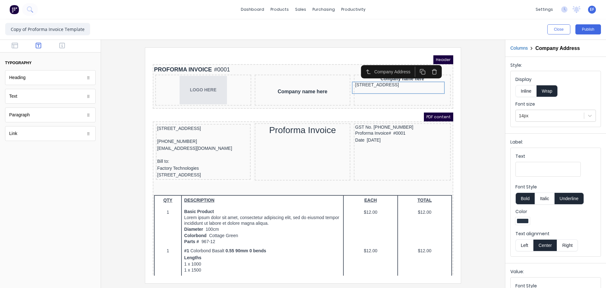
type input "Address:"
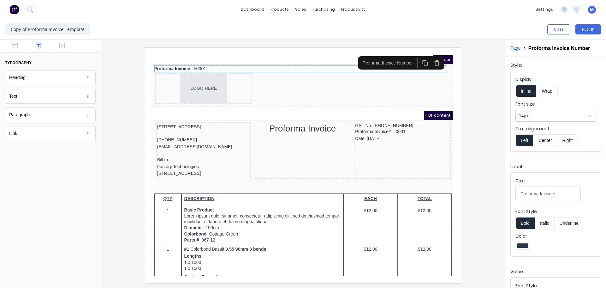
type input "Proforma Invoice:"
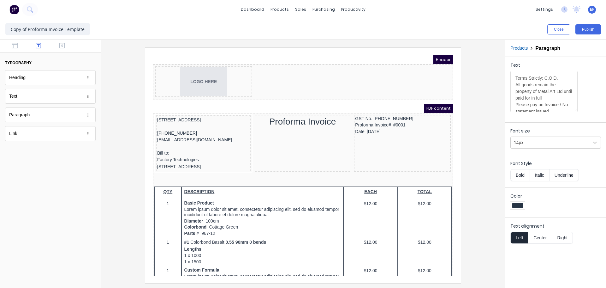
type textarea "Lorem ipsum dolor sit amet, consectetur adipiscing elit, sed do eiusmod tempor …"
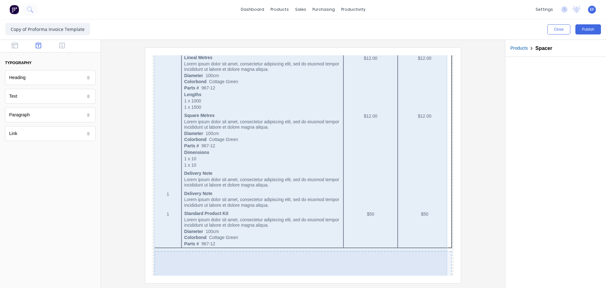
scroll to position [363, 0]
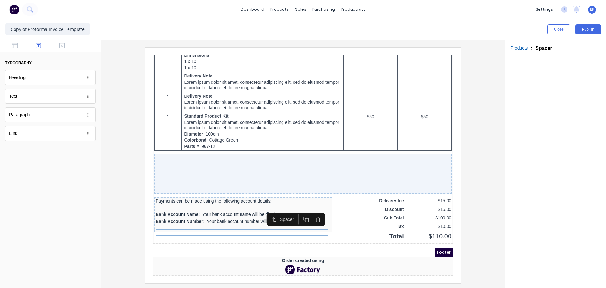
click at [306, 207] on button "button" at bounding box center [311, 212] width 12 height 10
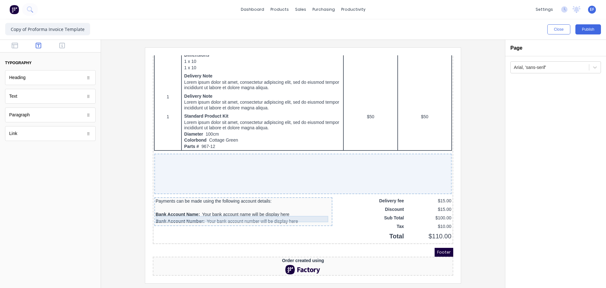
click at [306, 197] on div at bounding box center [236, 200] width 176 height 6
click at [310, 195] on icon "button" at bounding box center [311, 198] width 6 height 6
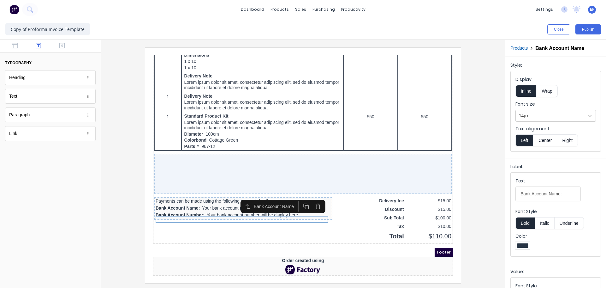
click at [311, 195] on icon "button" at bounding box center [311, 198] width 6 height 6
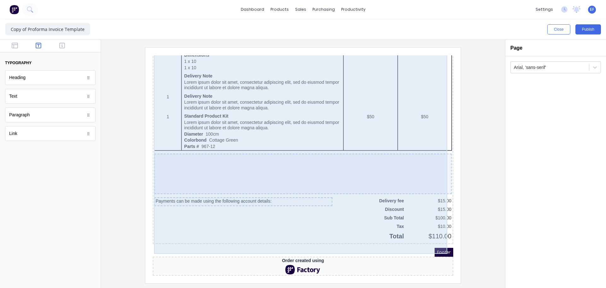
click at [311, 186] on div "QTY DESCRIPTION EACH TOTAL 1 Basic Product Lorem ipsum dolor sit amet, consecte…" at bounding box center [296, 32] width 298 height 406
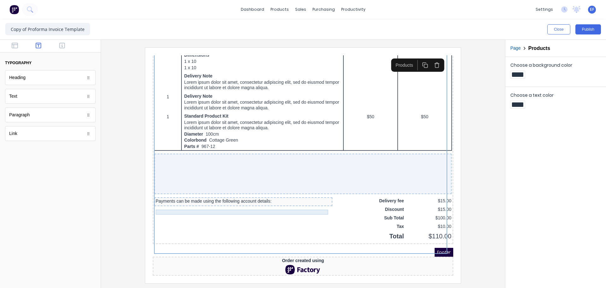
click at [264, 191] on div "Payments can be made using the following account details:" at bounding box center [236, 193] width 176 height 5
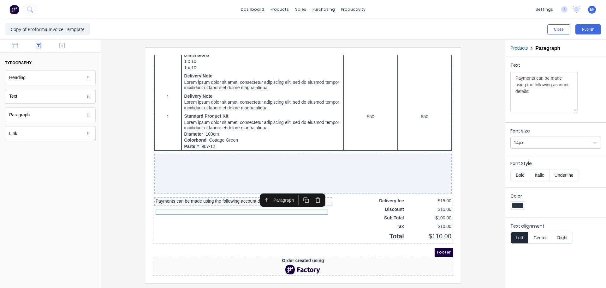
click at [312, 191] on icon "button" at bounding box center [310, 193] width 3 height 4
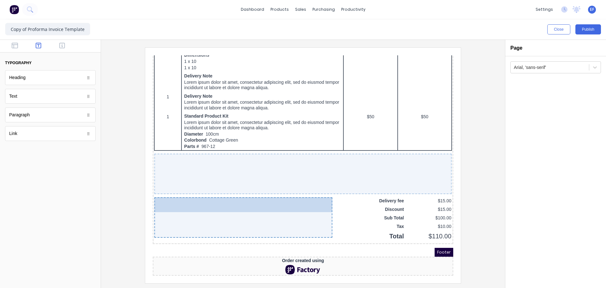
drag, startPoint x: 20, startPoint y: 116, endPoint x: 80, endPoint y: 147, distance: 67.8
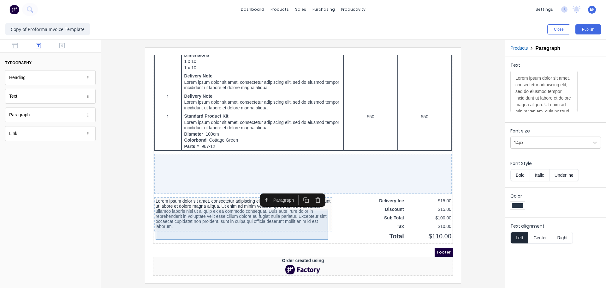
click at [211, 202] on div "Lorem ipsum dolor sit amet, consectetur adipiscing elit, sed do eiusmod tempor …" at bounding box center [236, 206] width 176 height 30
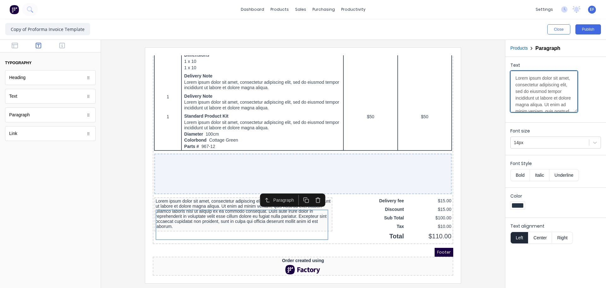
click at [536, 81] on textarea "Lorem ipsum dolor sit amet, consectetur adipiscing elit, sed do eiusmod tempor …" at bounding box center [544, 91] width 67 height 41
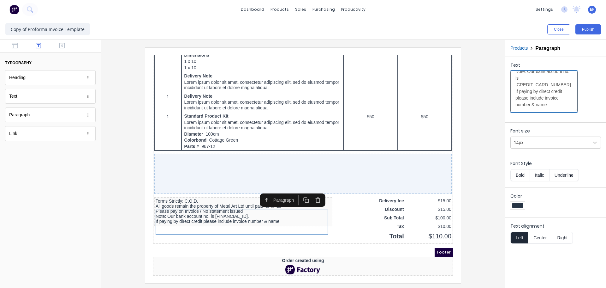
type textarea "Terms Strictly: C.O.D. All goods remain the property of Metal Art Ltd until pai…"
click at [487, 190] on div at bounding box center [303, 164] width 394 height 235
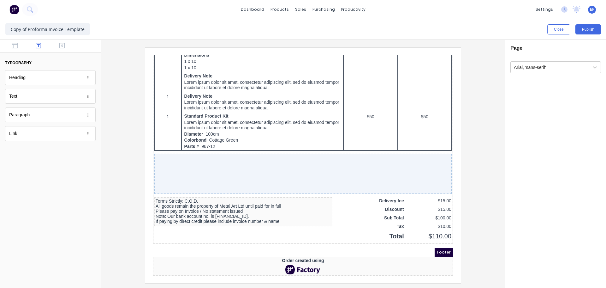
click at [480, 198] on div at bounding box center [303, 164] width 394 height 235
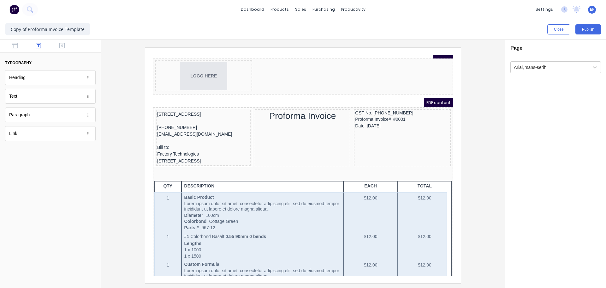
scroll to position [0, 0]
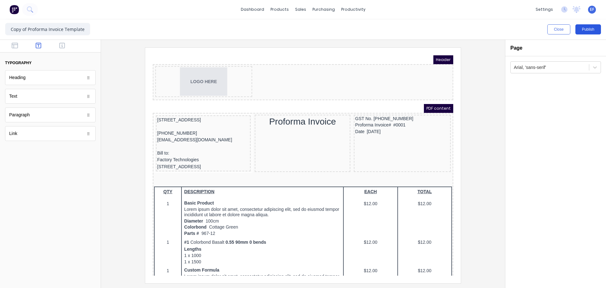
click at [588, 30] on button "Publish" at bounding box center [589, 29] width 26 height 10
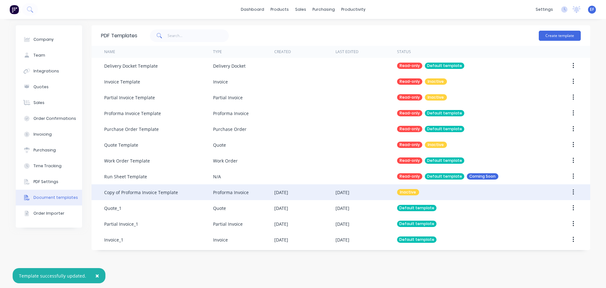
click at [149, 194] on div "Copy of Proforma Invoice Template" at bounding box center [141, 192] width 74 height 7
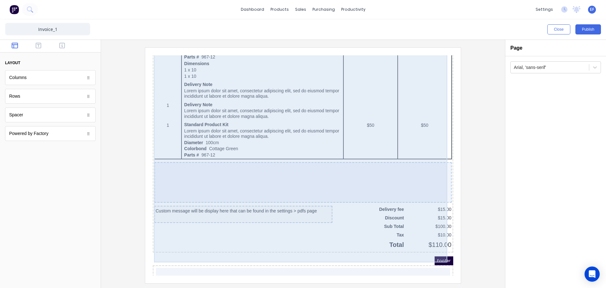
scroll to position [390, 0]
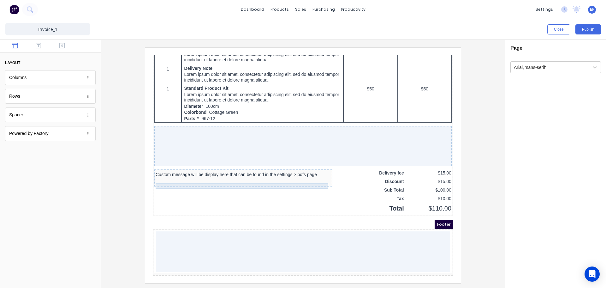
click at [285, 166] on div "Custom message will be display here that can be found in the settings > pdfs pa…" at bounding box center [236, 167] width 176 height 6
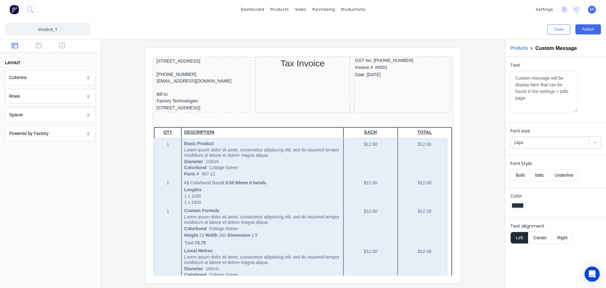
scroll to position [0, 0]
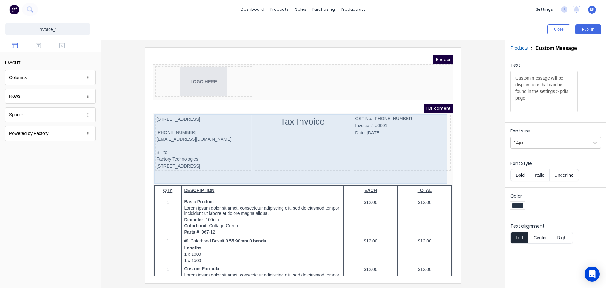
click at [353, 152] on div "GST No. 52-437-121 Invoice # #0001 Date 29/10/2024" at bounding box center [394, 135] width 97 height 56
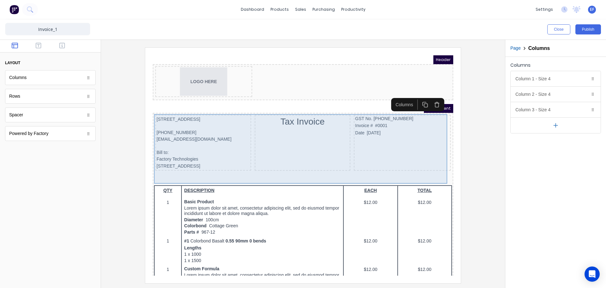
click at [190, 108] on div "234 Beach Road Gold Coast, Queensland, Australia, 4217 (042) 2222 3333 xxxxxxx@…" at bounding box center [196, 135] width 96 height 56
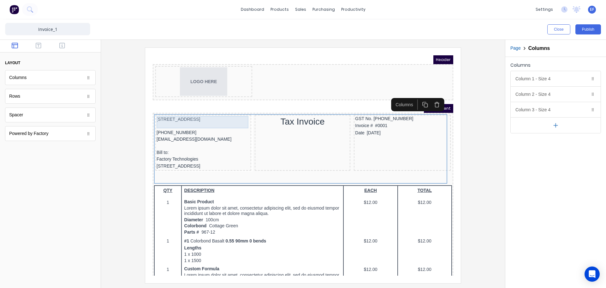
click at [186, 113] on div "234 Beach Road Gold Coast, Queensland, Australia, 4217" at bounding box center [195, 111] width 93 height 7
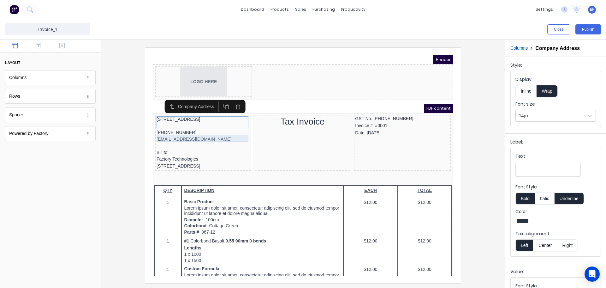
click at [190, 129] on div "(042) 2222 3333" at bounding box center [195, 125] width 93 height 7
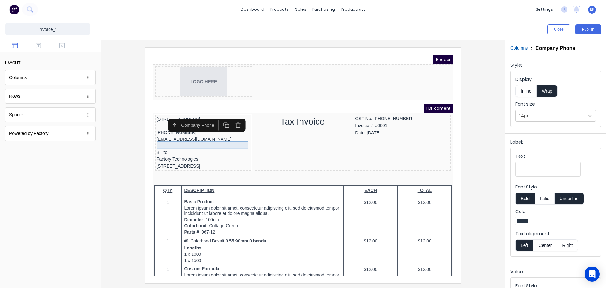
click at [227, 135] on div "xxxxxxx@xxxxx.com" at bounding box center [195, 131] width 93 height 7
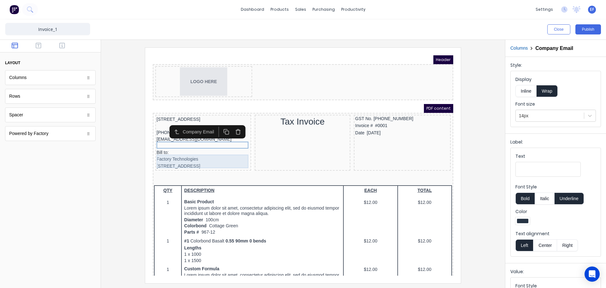
click at [163, 148] on div "Bill to: Factory Technologies" at bounding box center [195, 148] width 93 height 14
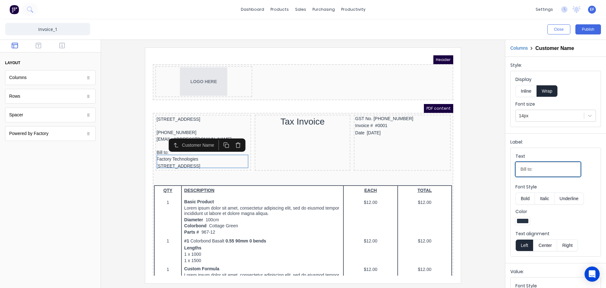
drag, startPoint x: 542, startPoint y: 170, endPoint x: 515, endPoint y: 171, distance: 26.5
click at [515, 171] on fieldset "Text Bill to: Font Style Bold Italic Underline Color Text alignment Left Center…" at bounding box center [556, 202] width 90 height 108
click at [225, 162] on div "234 Beach Road Gold Coast, Queensland, Australia, 4217" at bounding box center [195, 158] width 93 height 7
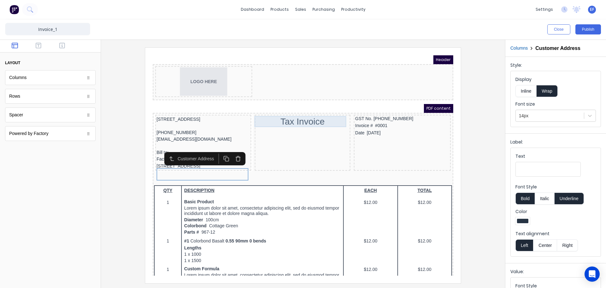
click at [303, 117] on div "Tax Invoice" at bounding box center [295, 113] width 93 height 11
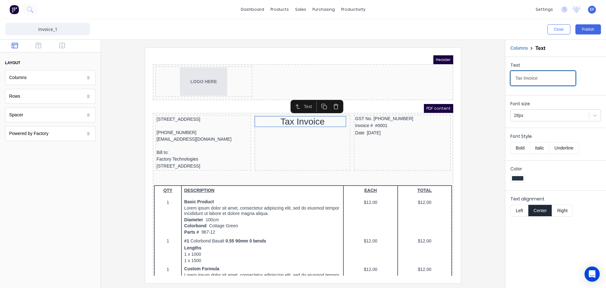
drag, startPoint x: 547, startPoint y: 78, endPoint x: 469, endPoint y: 84, distance: 78.2
click at [469, 84] on div "Close Publish Components layout Columns Columns Rows Rows Spacer Spacer Powered…" at bounding box center [303, 153] width 606 height 268
click at [368, 109] on div "GST No. 52-437-121" at bounding box center [395, 111] width 94 height 6
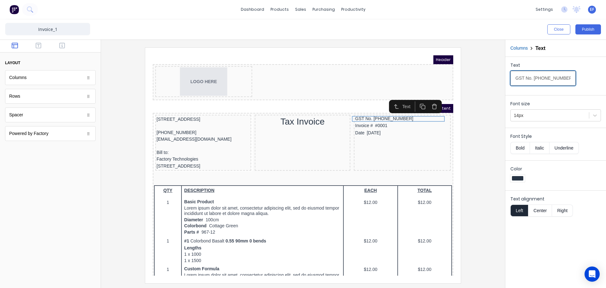
drag, startPoint x: 562, startPoint y: 80, endPoint x: 485, endPoint y: 80, distance: 76.7
click at [485, 80] on div "Close Publish Components layout Columns Columns Rows Rows Spacer Spacer Powered…" at bounding box center [303, 153] width 606 height 268
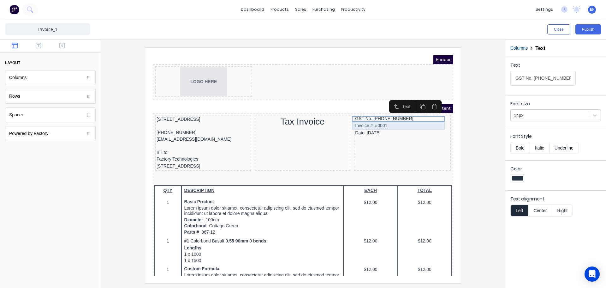
click at [381, 121] on div "Invoice # #0001" at bounding box center [395, 118] width 94 height 8
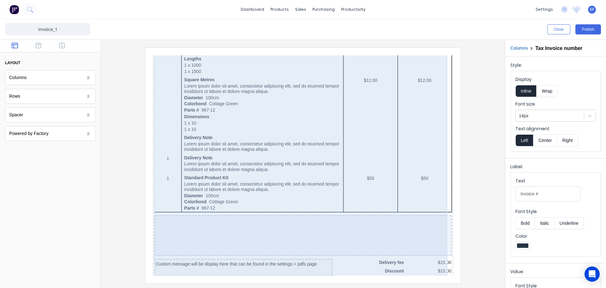
scroll to position [390, 0]
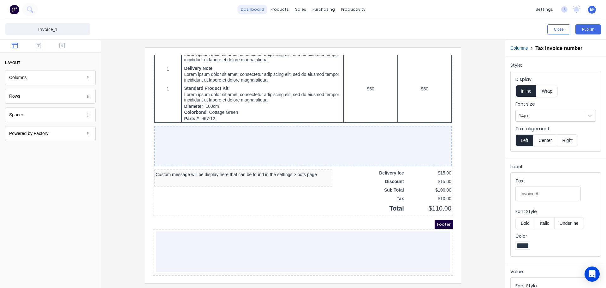
click at [260, 8] on link "dashboard" at bounding box center [253, 9] width 30 height 9
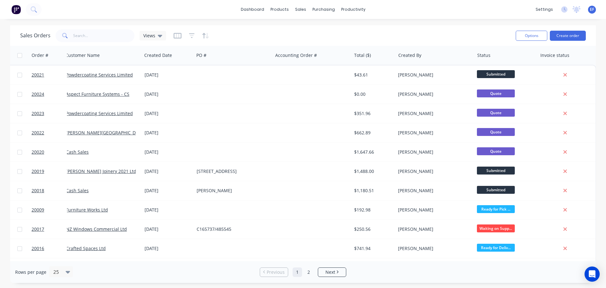
scroll to position [0, 9]
click at [535, 39] on button "Options" at bounding box center [532, 36] width 32 height 10
click at [488, 37] on div "Sales Orders Views" at bounding box center [265, 35] width 491 height 15
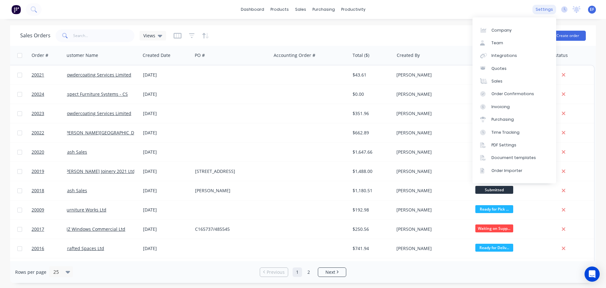
click at [543, 9] on div "settings" at bounding box center [545, 9] width 24 height 9
click at [499, 145] on div "PDF Settings" at bounding box center [504, 145] width 25 height 6
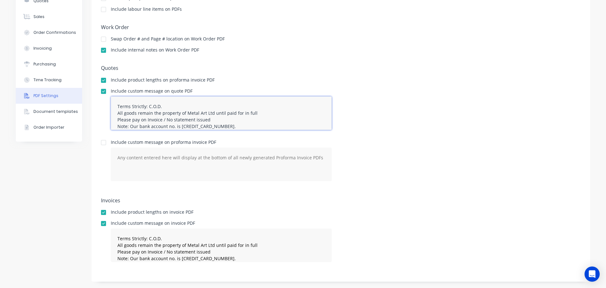
scroll to position [13, 0]
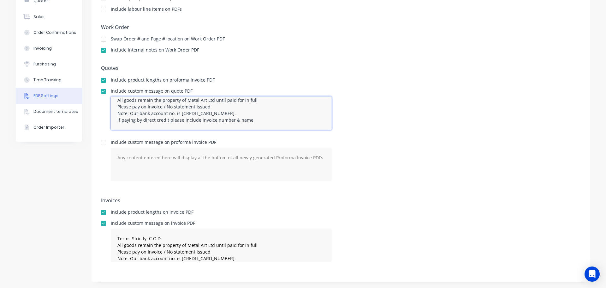
drag, startPoint x: 121, startPoint y: 105, endPoint x: 250, endPoint y: 130, distance: 131.8
click at [250, 130] on div "Terms Strictly: C.O.D. All goods remain the property of Metal Art Ltd until pai…" at bounding box center [221, 115] width 221 height 39
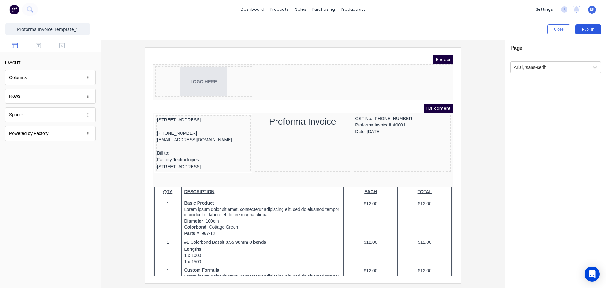
click at [589, 31] on button "Publish" at bounding box center [589, 29] width 26 height 10
